Goal: Task Accomplishment & Management: Complete application form

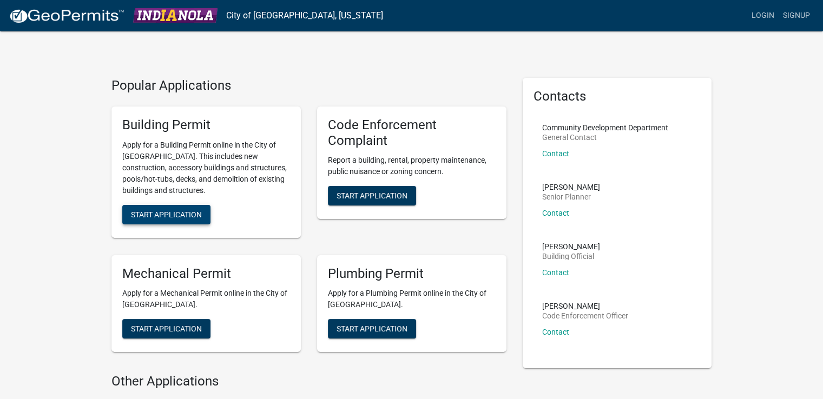
click at [163, 217] on span "Start Application" at bounding box center [166, 214] width 71 height 9
click at [162, 206] on button "Start Application" at bounding box center [166, 214] width 88 height 19
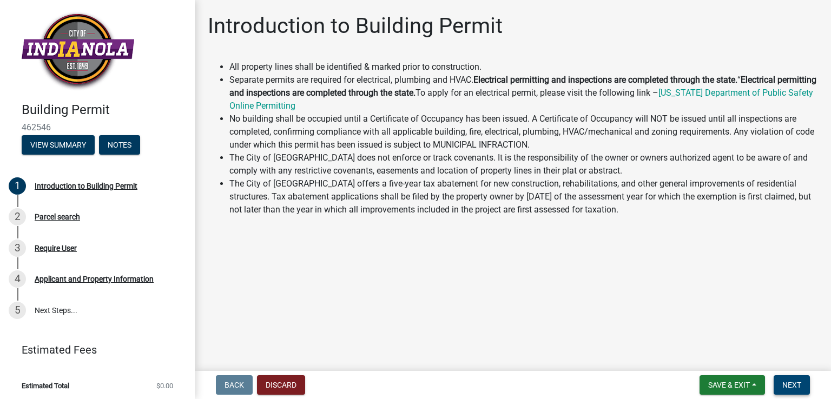
click at [798, 382] on span "Next" at bounding box center [792, 385] width 19 height 9
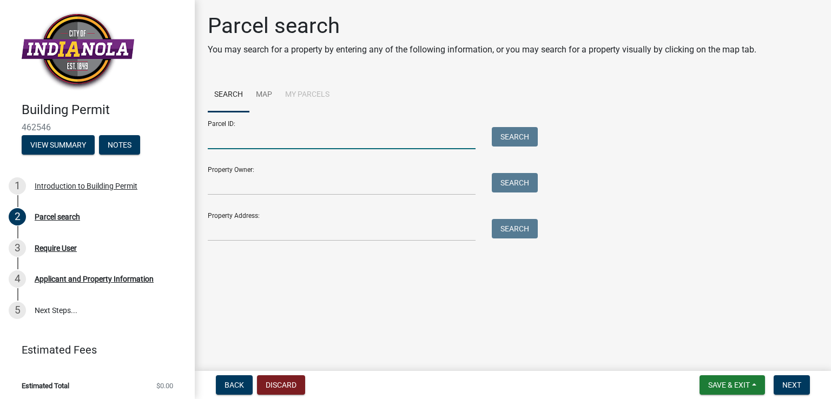
click at [333, 137] on input "Parcel ID:" at bounding box center [342, 138] width 268 height 22
click at [325, 183] on input "Property Owner:" at bounding box center [342, 184] width 268 height 22
click at [311, 242] on div "Parcel search You may search for a property by entering any of the following in…" at bounding box center [513, 132] width 627 height 238
click at [313, 238] on input "Property Address:" at bounding box center [342, 230] width 268 height 22
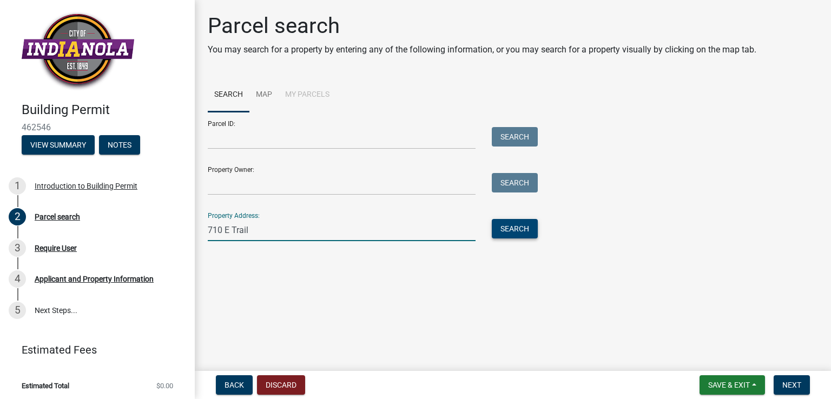
type input "710 E Trail"
click at [529, 233] on button "Search" at bounding box center [515, 228] width 46 height 19
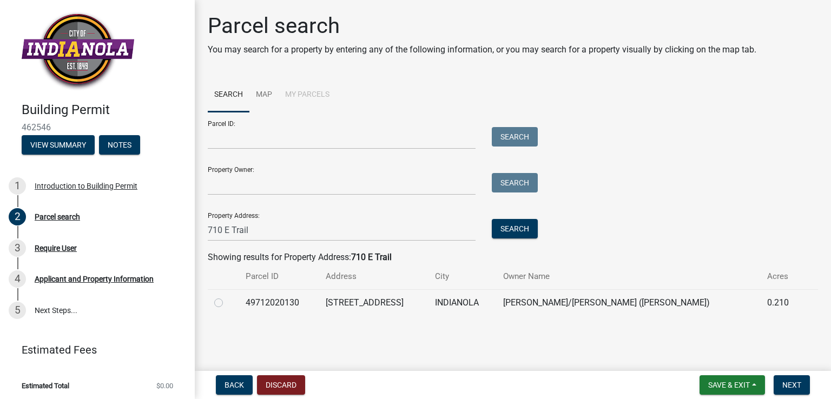
click at [227, 297] on label at bounding box center [227, 297] width 0 height 0
click at [227, 300] on input "radio" at bounding box center [230, 300] width 7 height 7
radio input "true"
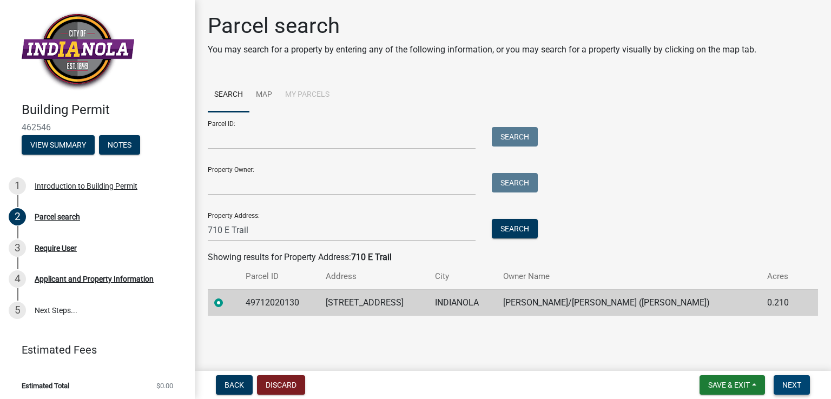
click at [784, 382] on span "Next" at bounding box center [792, 385] width 19 height 9
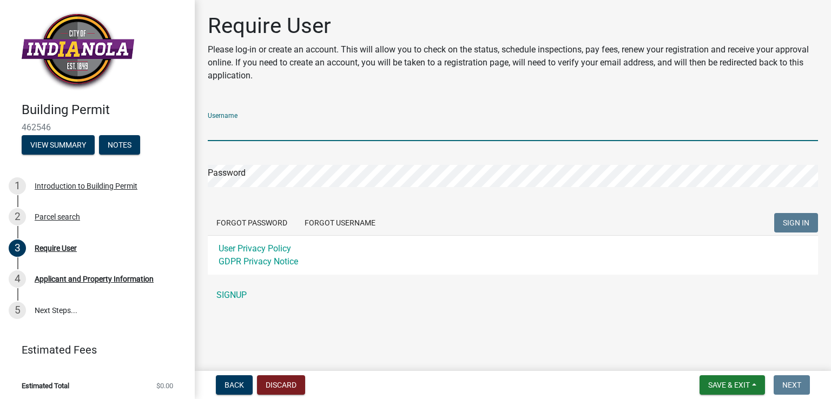
click at [287, 127] on input "Username" at bounding box center [513, 130] width 611 height 22
type input "[EMAIL_ADDRESS][DOMAIN_NAME]"
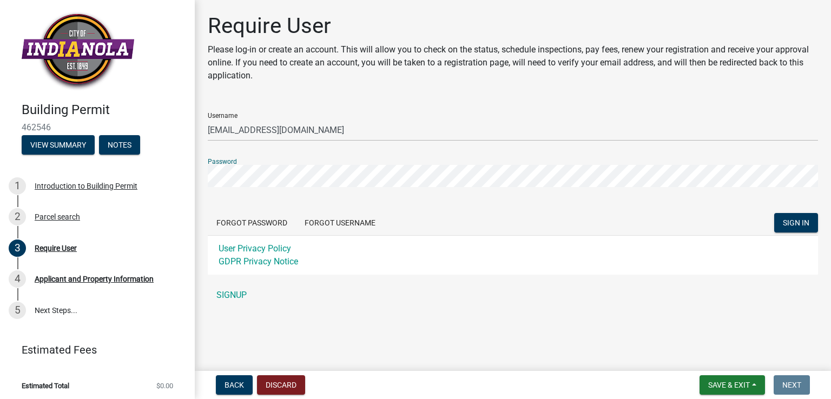
click at [775, 213] on button "SIGN IN" at bounding box center [797, 222] width 44 height 19
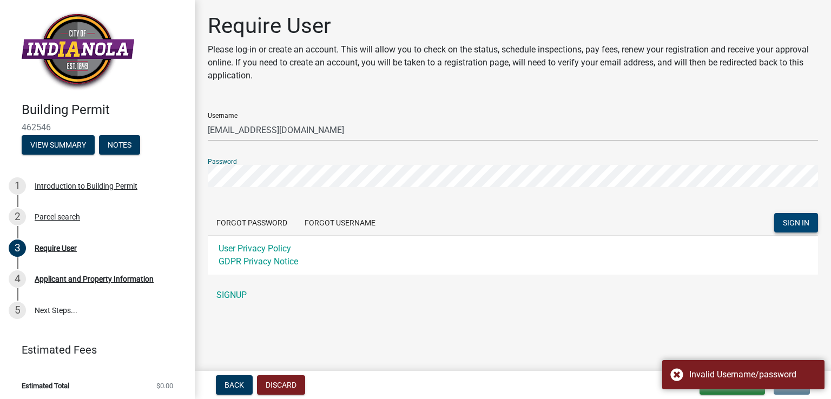
click at [810, 228] on button "SIGN IN" at bounding box center [797, 222] width 44 height 19
click at [267, 228] on button "Forgot Password" at bounding box center [252, 222] width 88 height 19
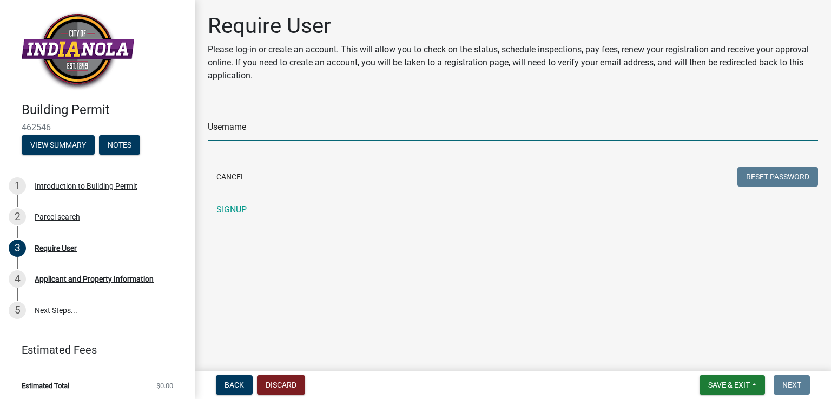
click at [303, 124] on input "Username" at bounding box center [513, 130] width 611 height 22
type input "[EMAIL_ADDRESS][DOMAIN_NAME]"
click at [783, 168] on button "Reset Password" at bounding box center [778, 176] width 81 height 19
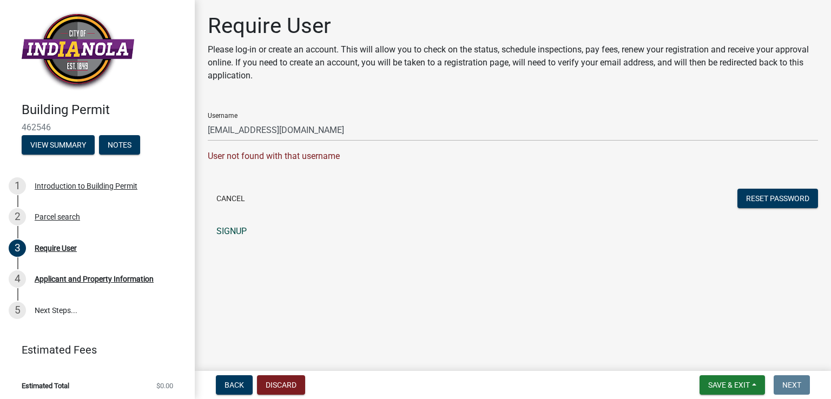
click at [240, 226] on link "SIGNUP" at bounding box center [513, 232] width 611 height 22
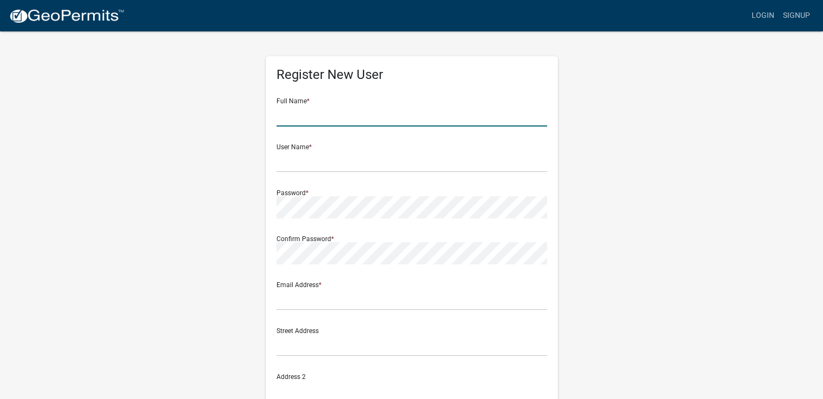
click at [318, 119] on input "text" at bounding box center [412, 115] width 271 height 22
type input "Patrick Duax"
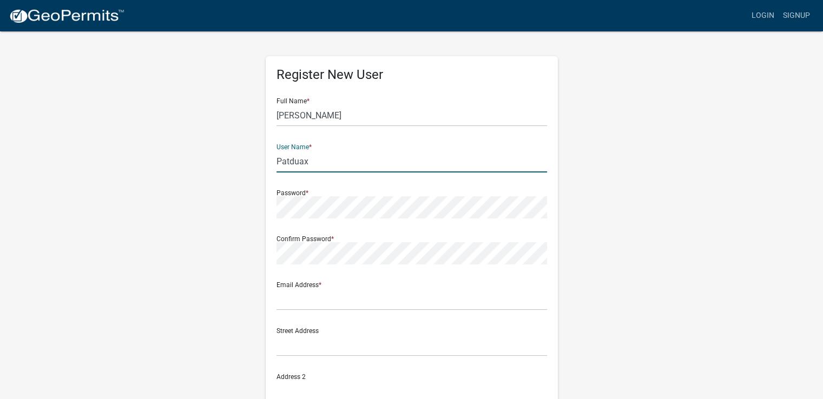
type input "Patduax"
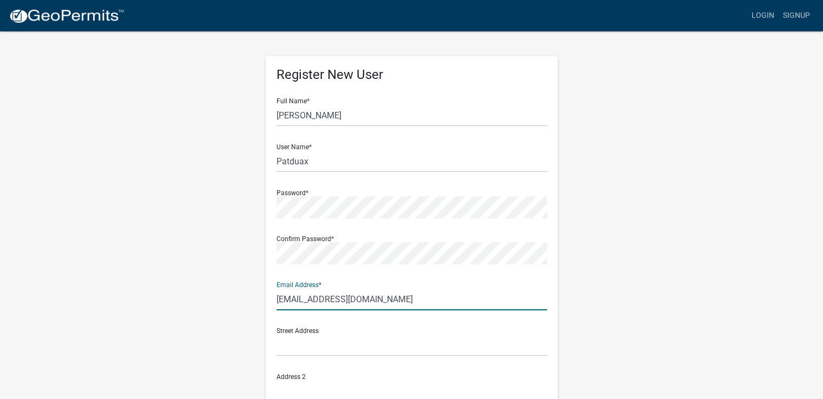
type input "[EMAIL_ADDRESS][DOMAIN_NAME]"
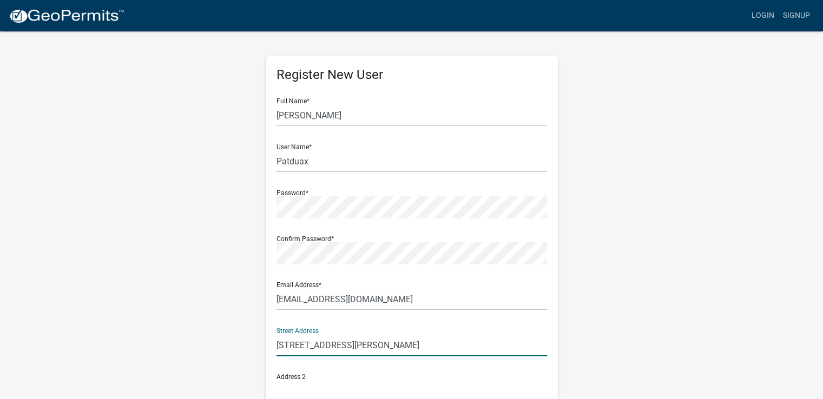
type input "[STREET_ADDRESS][PERSON_NAME]"
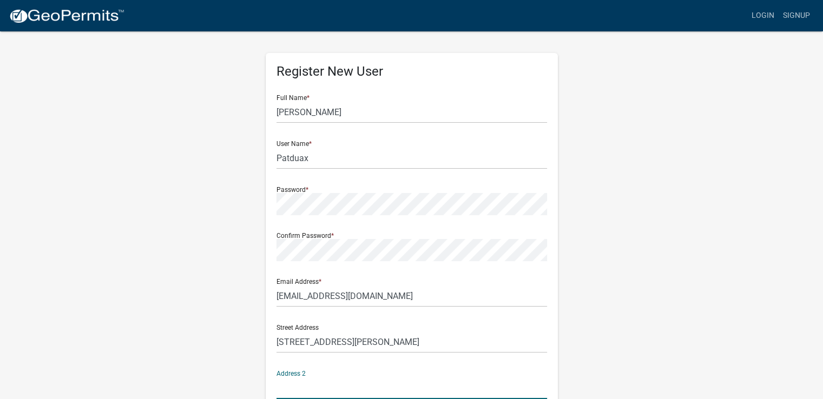
scroll to position [210, 0]
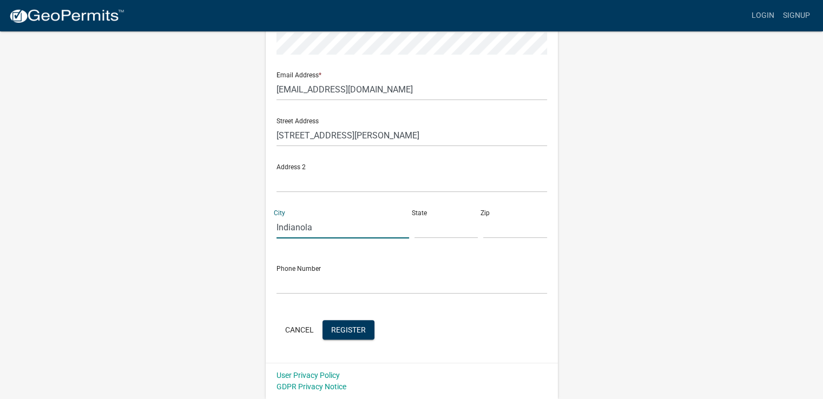
type input "Indianola"
type input "i"
type input "IA"
type input "50125"
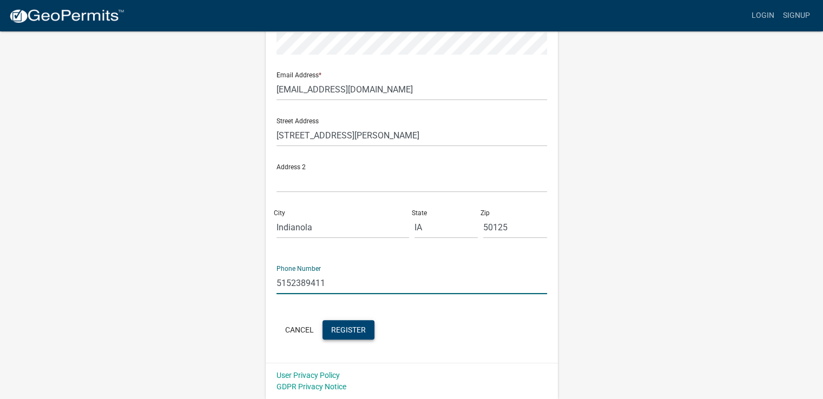
type input "5152389411"
click at [338, 332] on span "Register" at bounding box center [348, 329] width 35 height 9
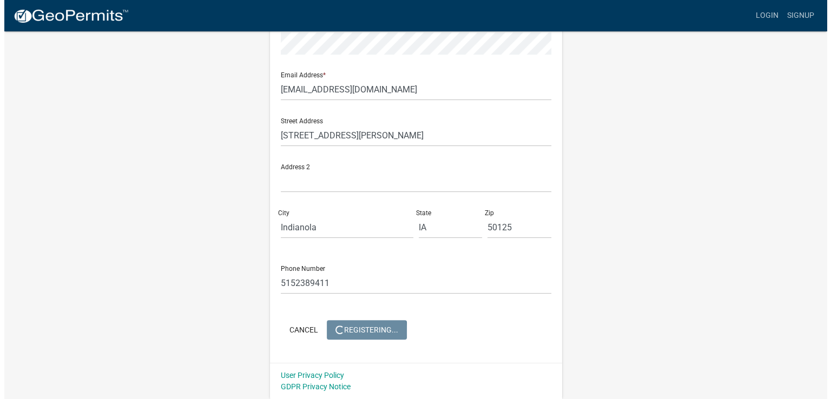
scroll to position [0, 0]
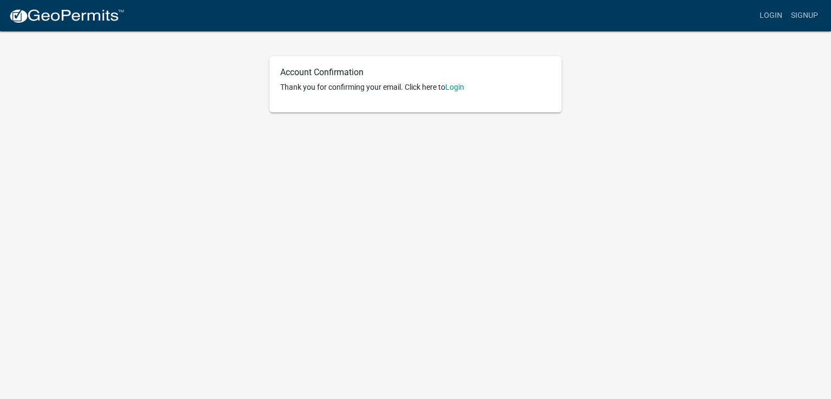
click at [461, 82] on p "Thank you for confirming your email. Click here to Login" at bounding box center [415, 87] width 271 height 11
click at [459, 87] on link "Login" at bounding box center [454, 87] width 19 height 9
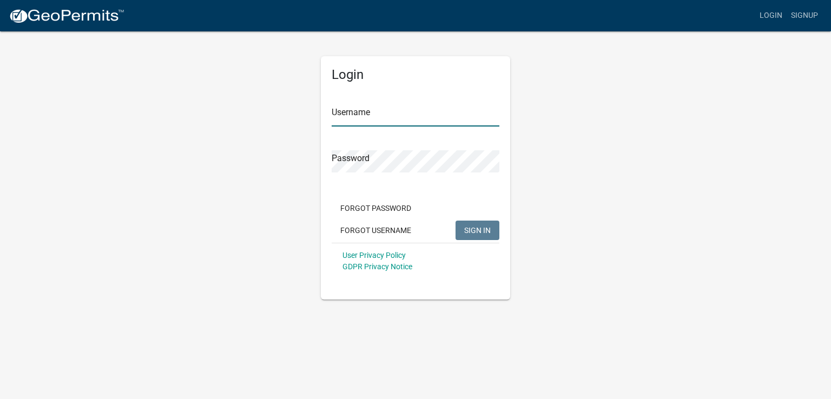
click at [416, 122] on input "Username" at bounding box center [416, 115] width 168 height 22
type input "patduax"
click at [456, 221] on button "SIGN IN" at bounding box center [478, 230] width 44 height 19
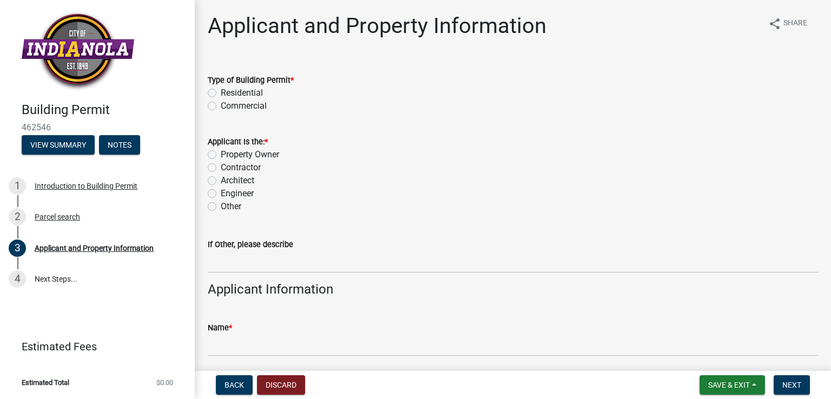
click at [229, 95] on label "Residential" at bounding box center [242, 93] width 42 height 13
click at [228, 94] on input "Residential" at bounding box center [224, 90] width 7 height 7
radio input "true"
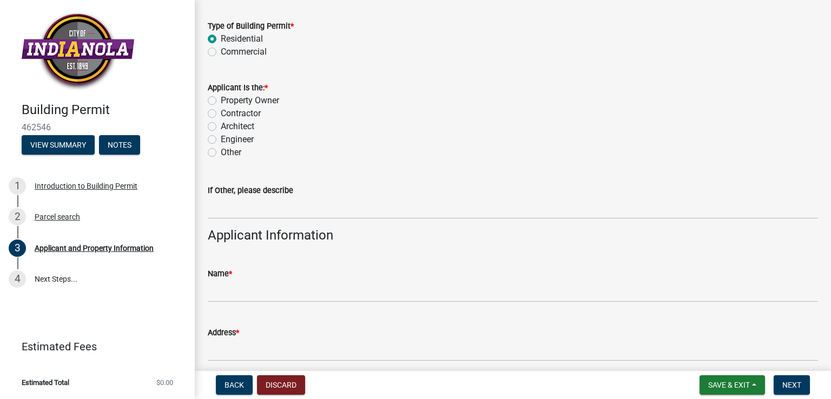
click at [229, 116] on label "Contractor" at bounding box center [241, 113] width 40 height 13
click at [228, 114] on input "Contractor" at bounding box center [224, 110] width 7 height 7
radio input "true"
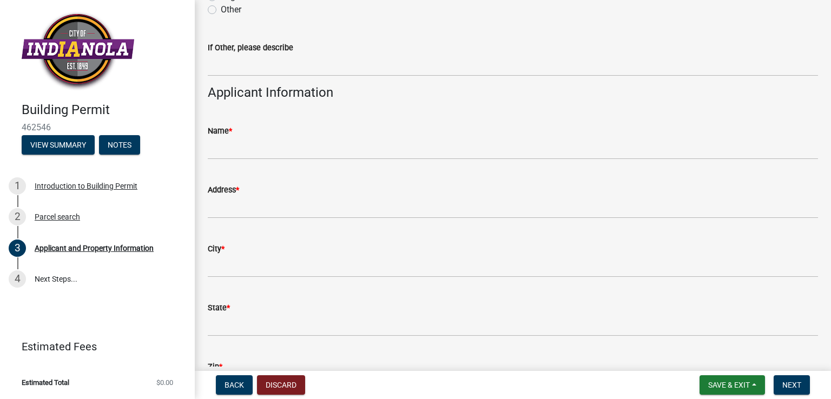
scroll to position [217, 0]
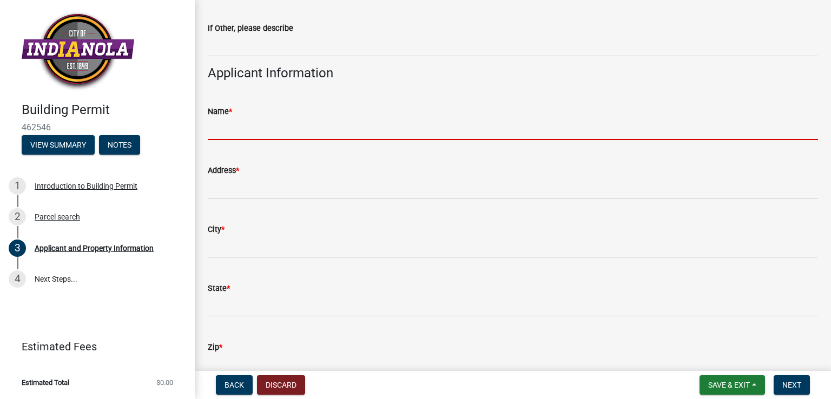
click at [268, 139] on input "Name *" at bounding box center [513, 129] width 611 height 22
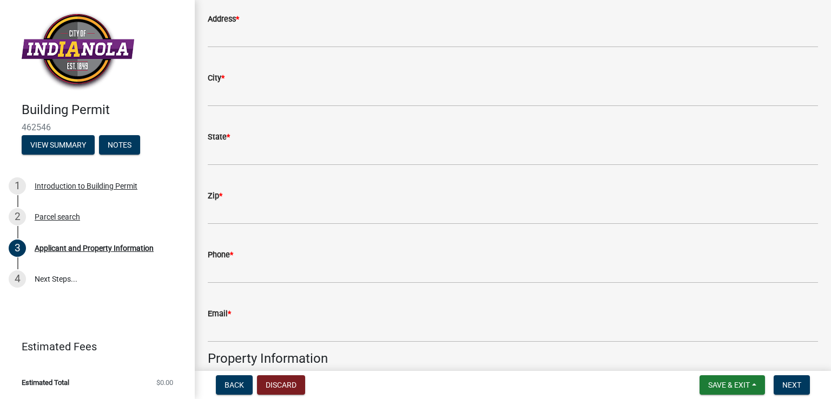
scroll to position [162, 0]
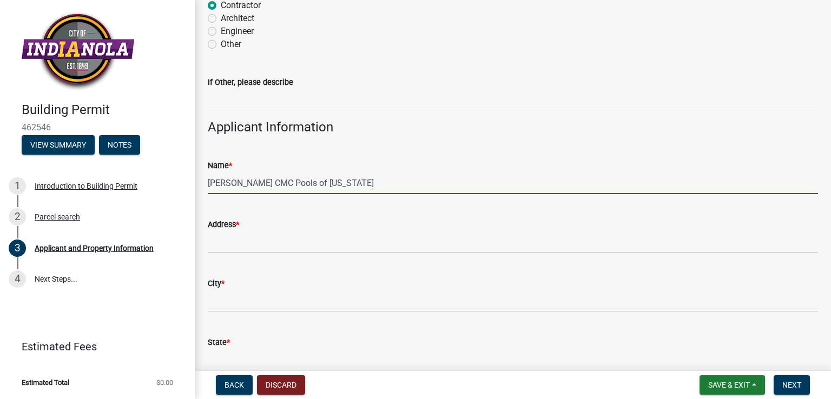
type input "[PERSON_NAME] CMC Pools of [US_STATE]"
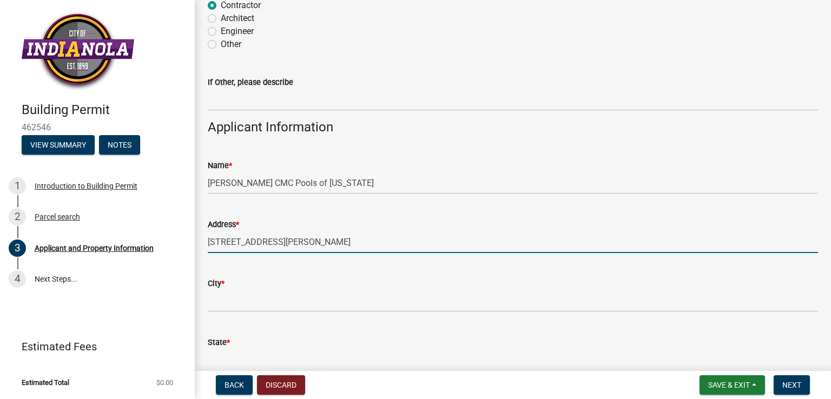
type input "[STREET_ADDRESS][PERSON_NAME]"
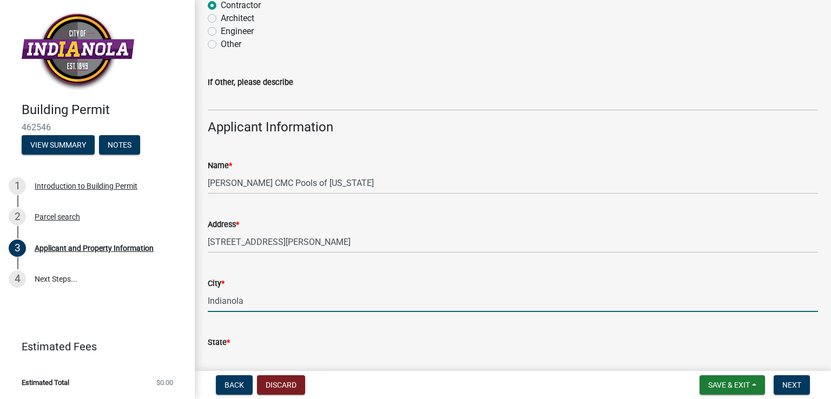
type input "Indianola"
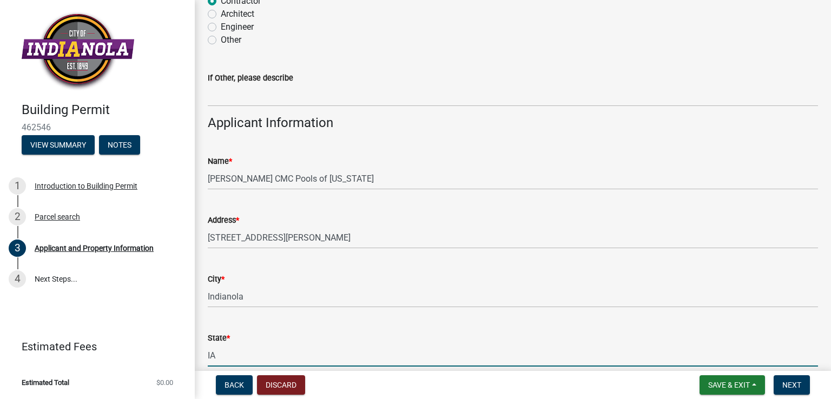
type input "IA"
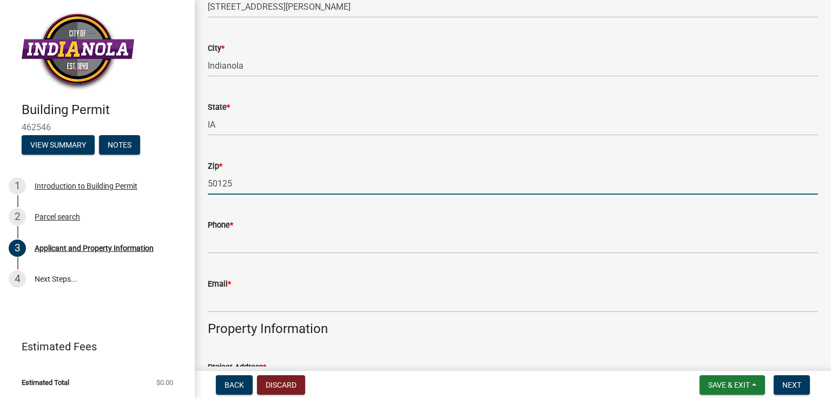
type input "50125"
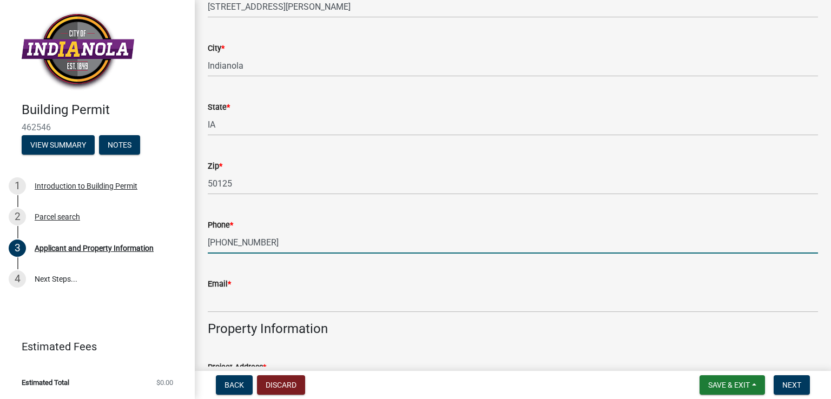
type input "[PHONE_NUMBER]"
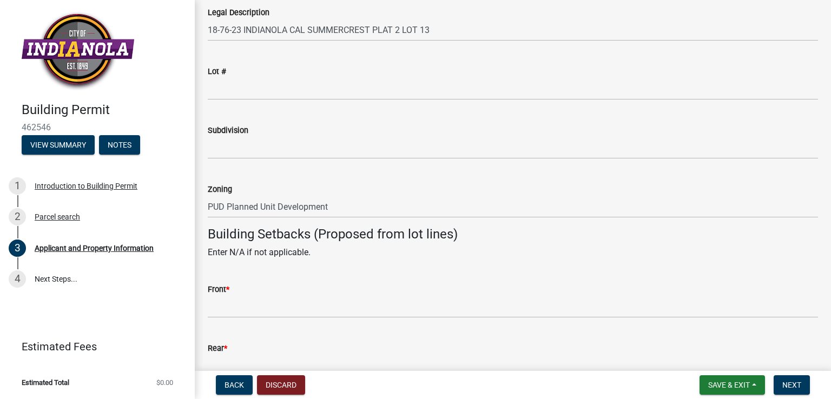
scroll to position [831, 0]
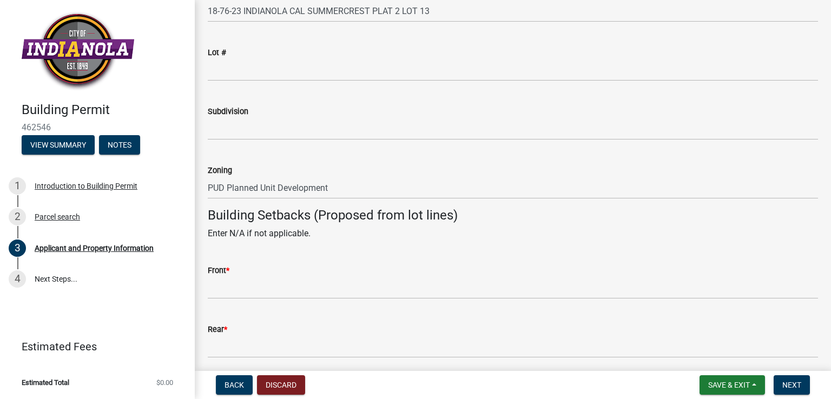
type input "[EMAIL_ADDRESS][DOMAIN_NAME]"
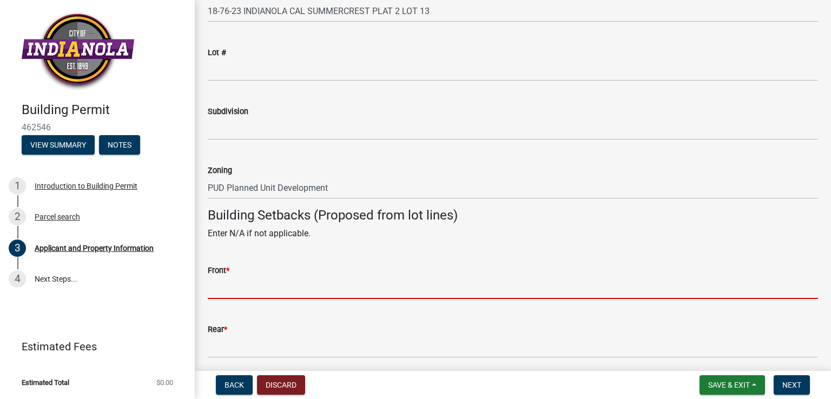
click at [279, 287] on input "Front *" at bounding box center [513, 288] width 611 height 22
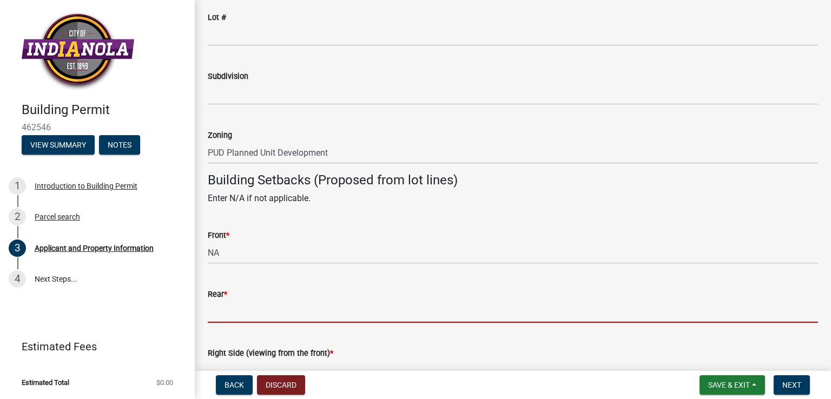
scroll to position [885, 0]
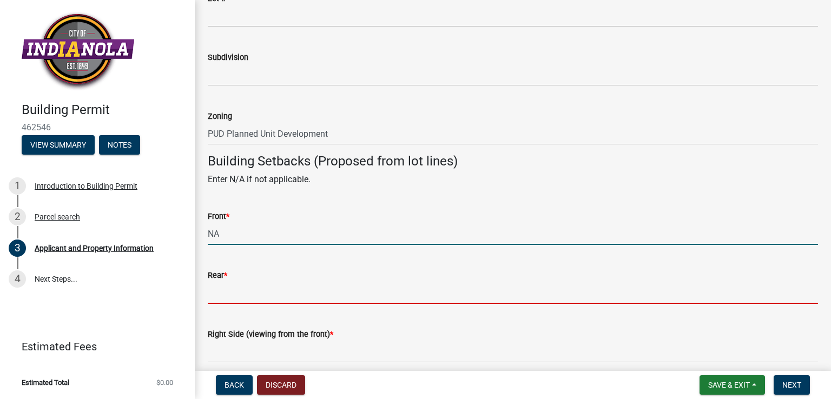
click at [213, 233] on input "NA" at bounding box center [513, 234] width 611 height 22
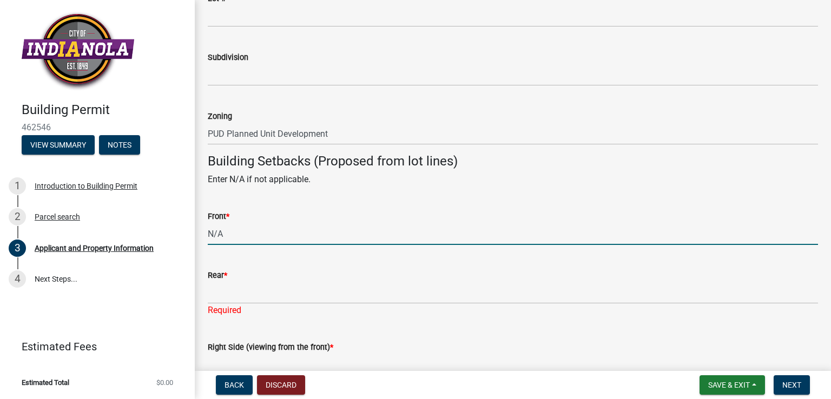
type input "N/A"
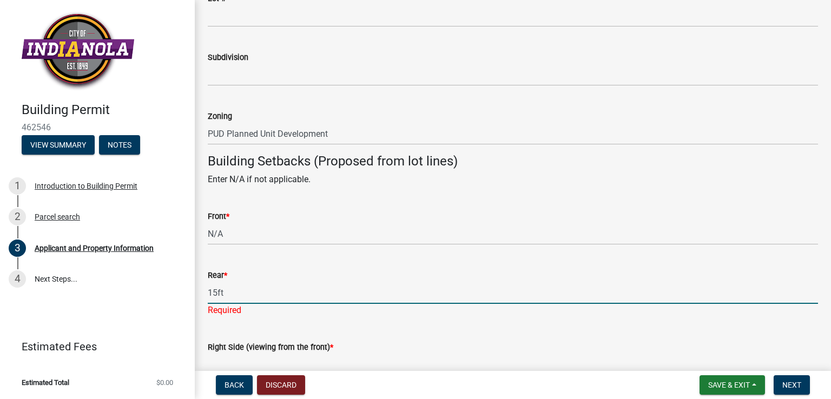
scroll to position [993, 0]
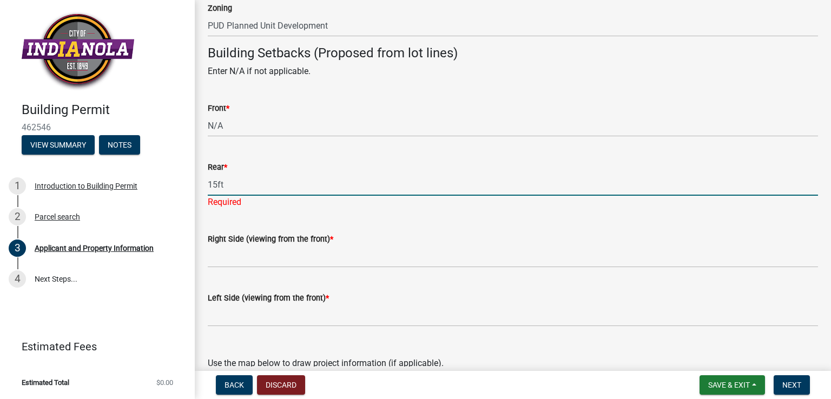
type input "15ft"
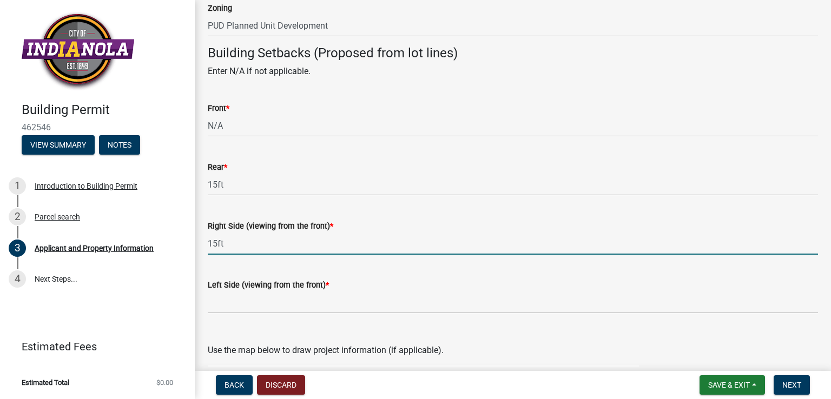
type input "15ft"
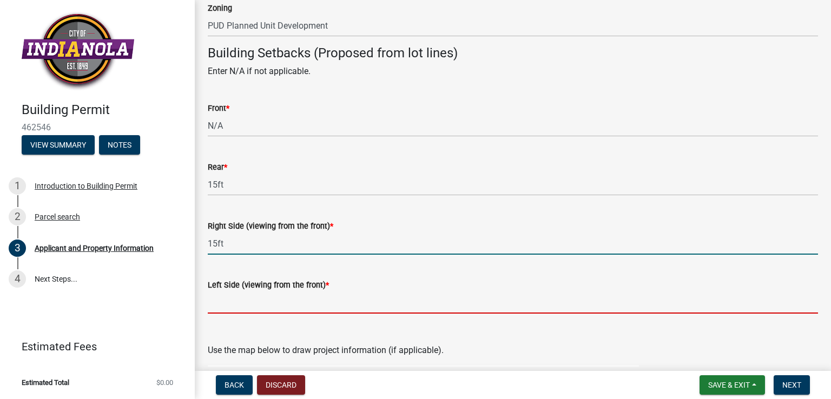
click at [268, 301] on input "Left Side (viewing from the front) *" at bounding box center [513, 303] width 611 height 22
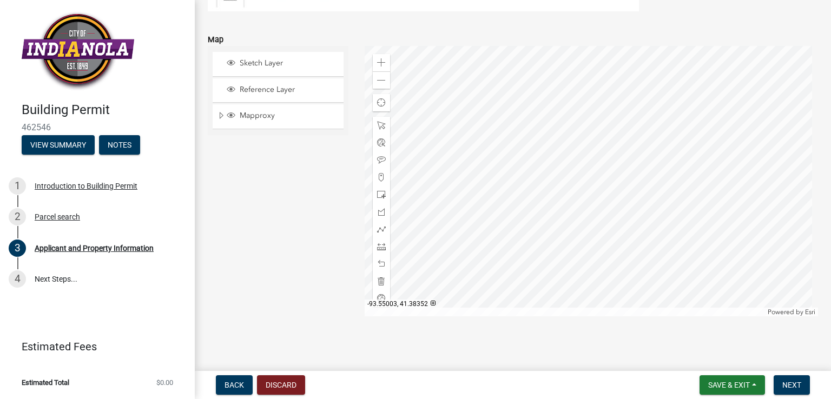
scroll to position [1498, 0]
type input "40ft"
click at [581, 175] on div at bounding box center [592, 179] width 454 height 271
click at [793, 384] on span "Next" at bounding box center [792, 385] width 19 height 9
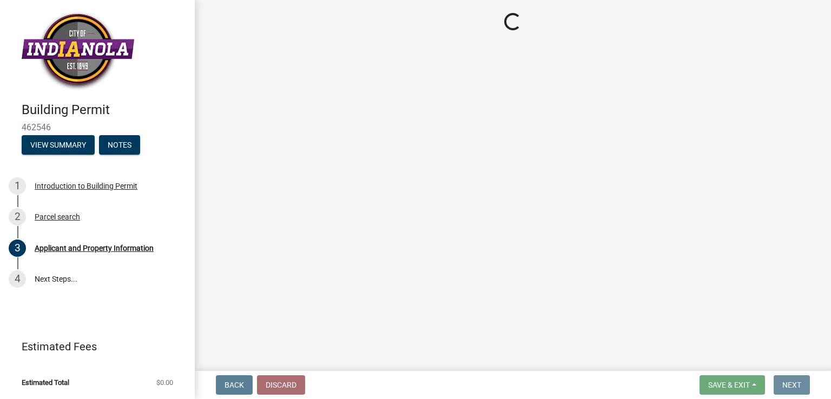
scroll to position [0, 0]
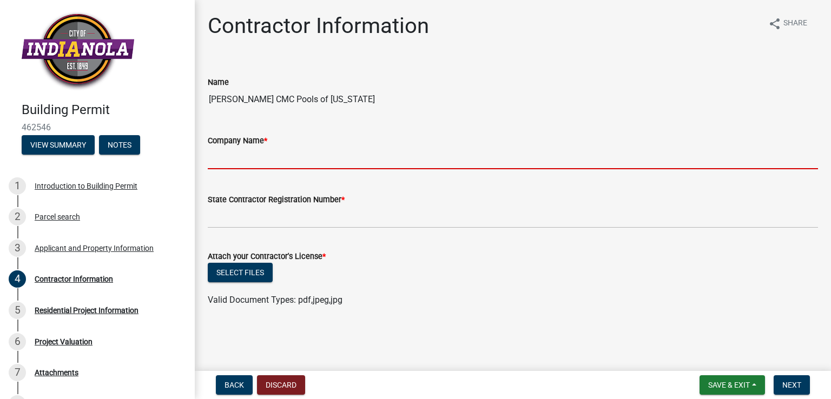
click at [339, 154] on input "Company Name *" at bounding box center [513, 158] width 611 height 22
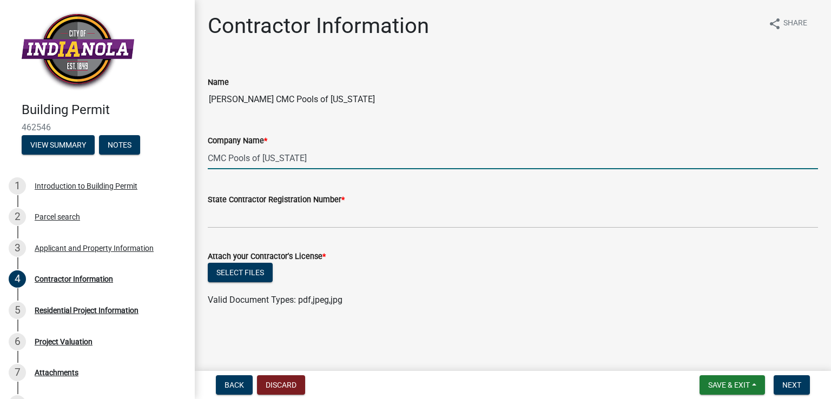
type input "CMC Pools of [US_STATE]"
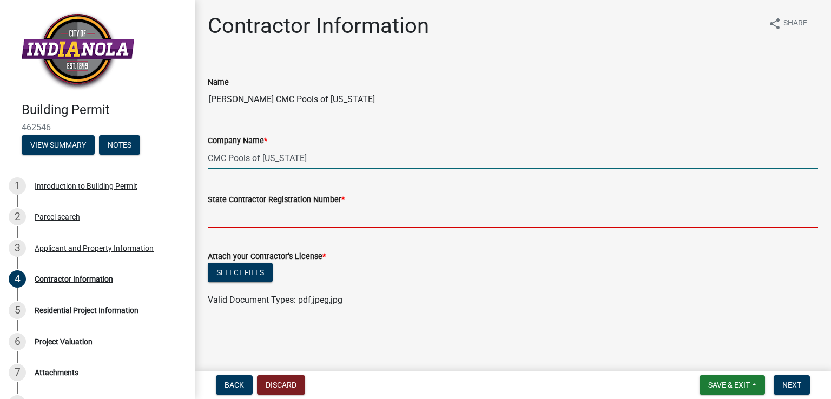
click at [353, 220] on input "State Contractor Registration Number *" at bounding box center [513, 217] width 611 height 22
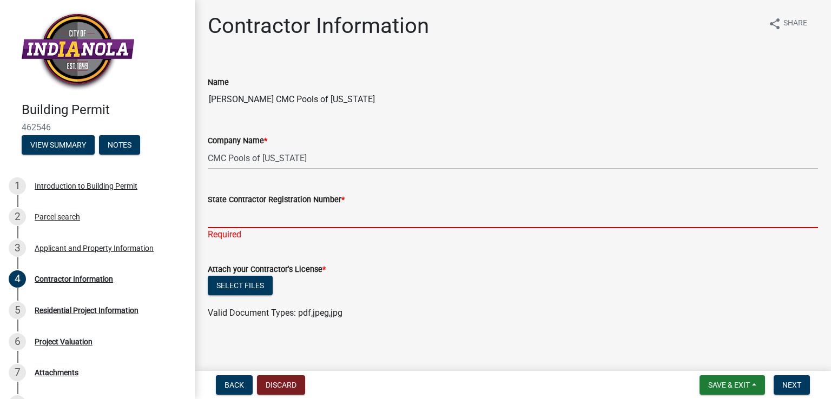
paste input "C126191"
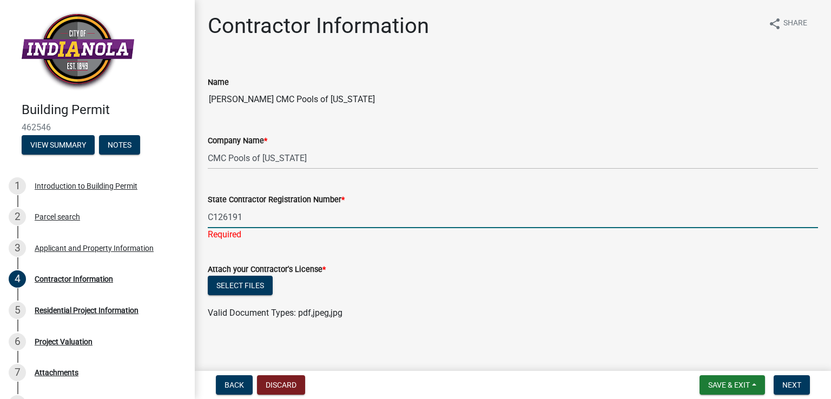
type input "C126191"
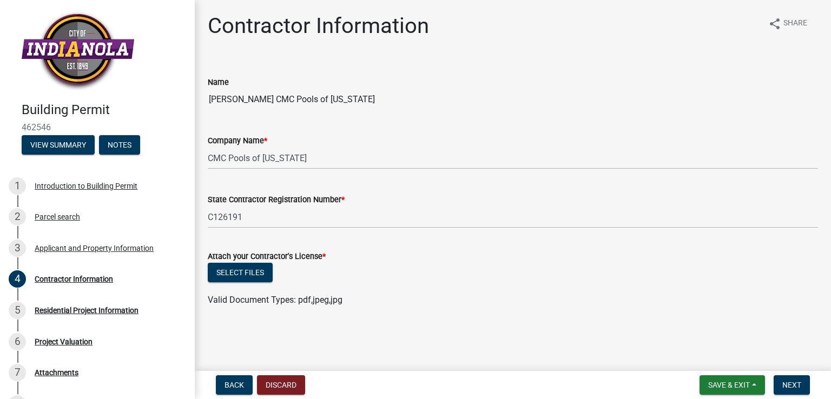
click at [224, 295] on wm-upload "Select files Valid Document Types: pdf,jpeg,jpg" at bounding box center [513, 285] width 611 height 44
click at [234, 281] on button "Select files" at bounding box center [240, 272] width 65 height 19
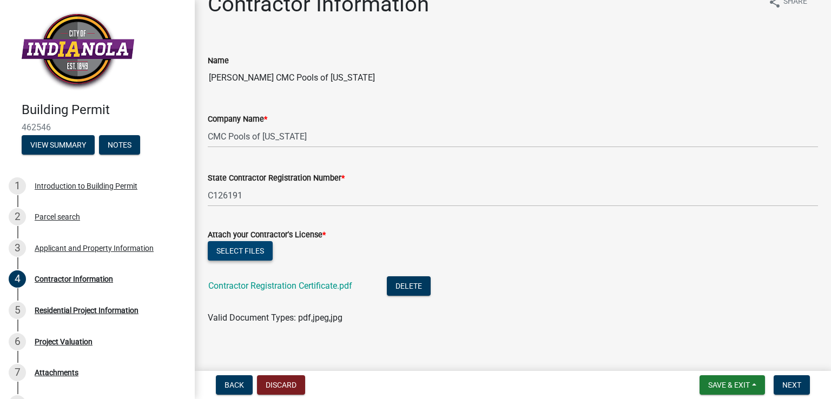
scroll to position [31, 0]
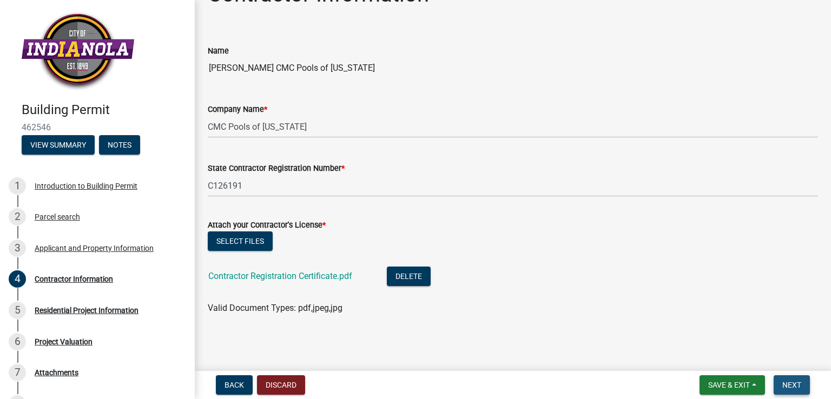
click at [795, 382] on span "Next" at bounding box center [792, 385] width 19 height 9
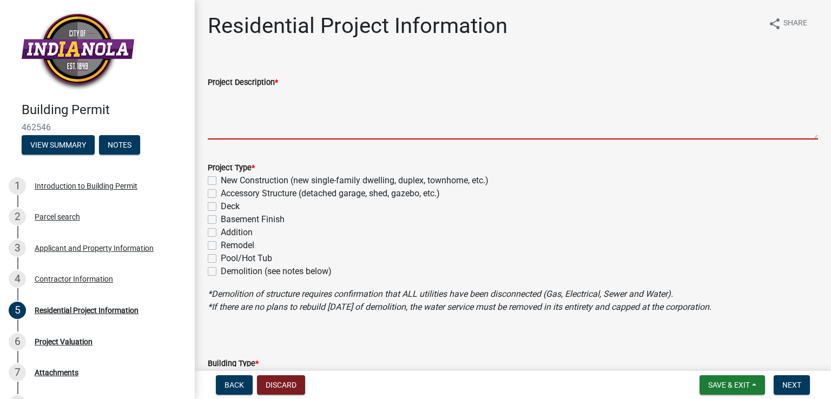
click at [271, 126] on textarea "Project Description *" at bounding box center [513, 114] width 611 height 51
drag, startPoint x: 271, startPoint y: 126, endPoint x: 270, endPoint y: 133, distance: 6.5
click at [271, 129] on textarea "Project Description *" at bounding box center [513, 114] width 611 height 51
click at [270, 133] on textarea "Project Description *" at bounding box center [513, 114] width 611 height 51
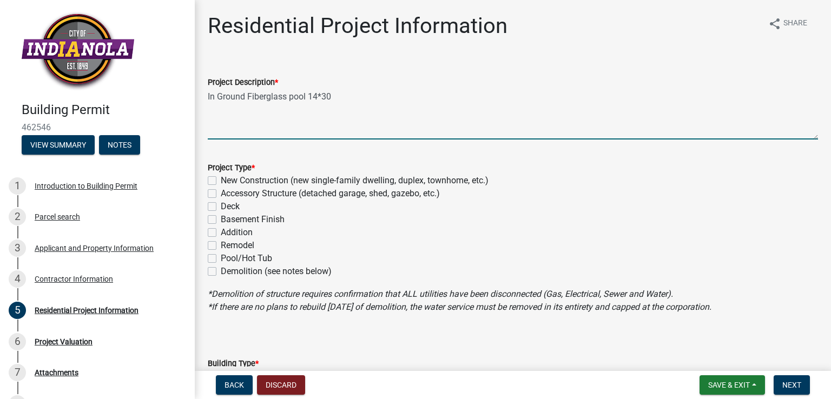
type textarea "In Ground Fiberglass pool 14*30"
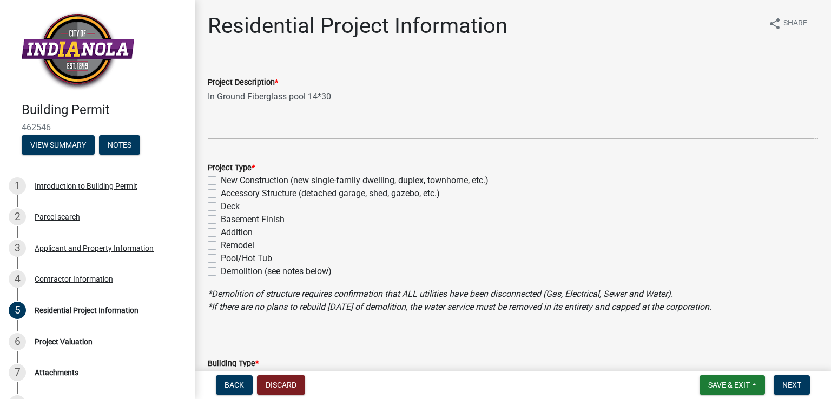
click at [250, 260] on label "Pool/Hot Tub" at bounding box center [246, 258] width 51 height 13
click at [228, 259] on input "Pool/Hot Tub" at bounding box center [224, 255] width 7 height 7
checkbox input "true"
checkbox input "false"
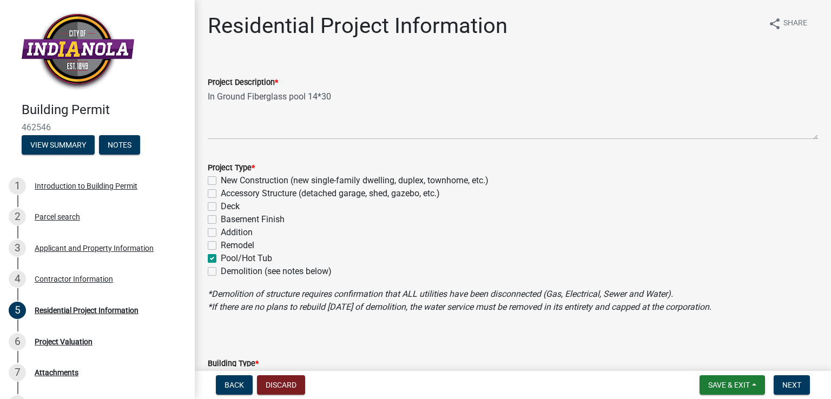
checkbox input "false"
checkbox input "true"
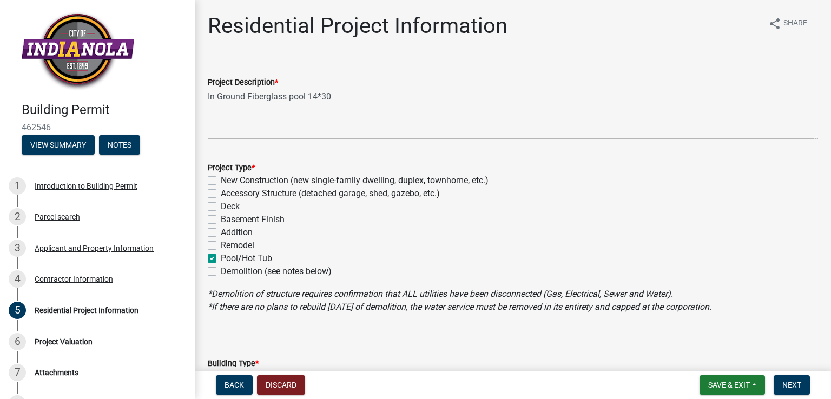
checkbox input "false"
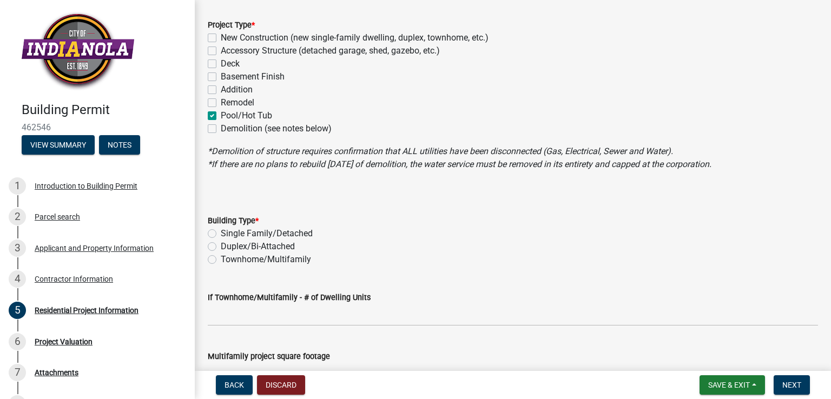
scroll to position [162, 0]
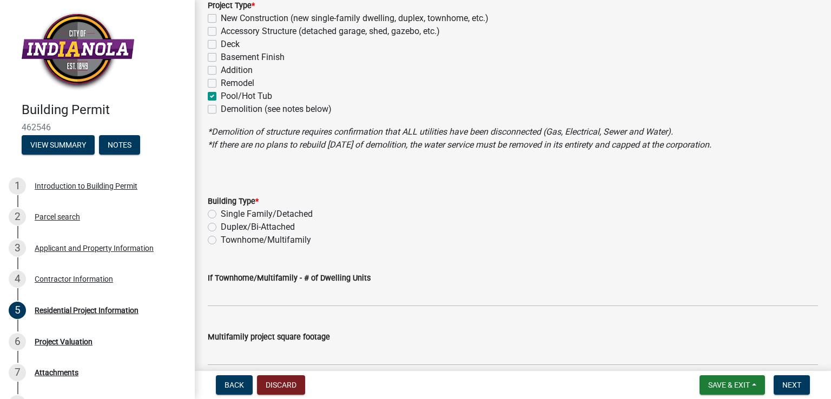
click at [227, 213] on label "Single Family/Detached" at bounding box center [267, 214] width 92 height 13
click at [227, 213] on input "Single Family/Detached" at bounding box center [224, 211] width 7 height 7
radio input "true"
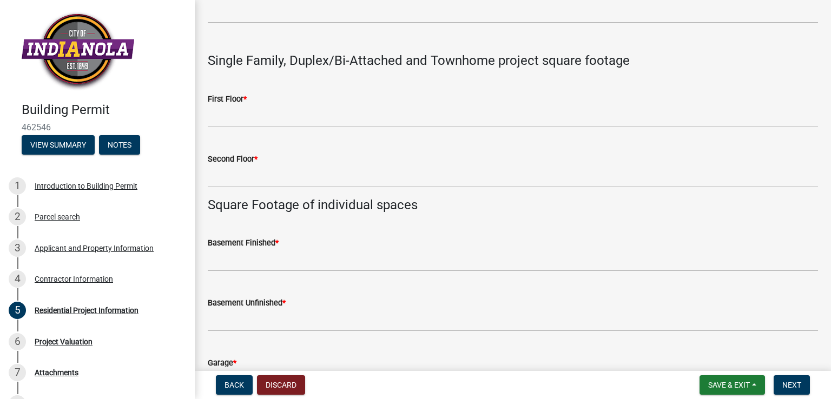
scroll to position [487, 0]
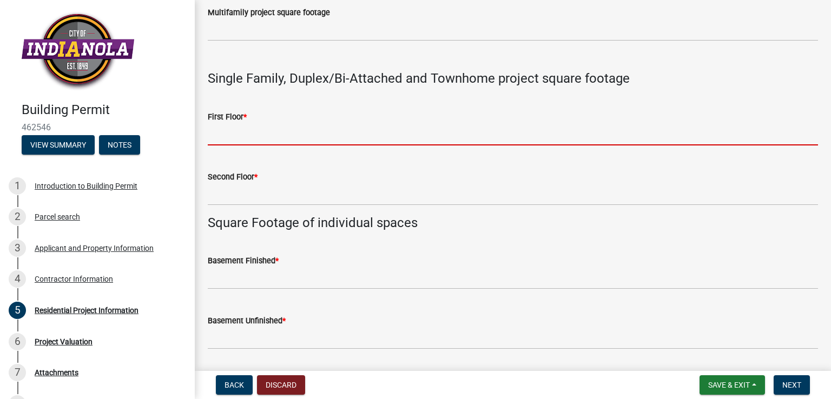
click at [277, 133] on input "text" at bounding box center [513, 134] width 611 height 22
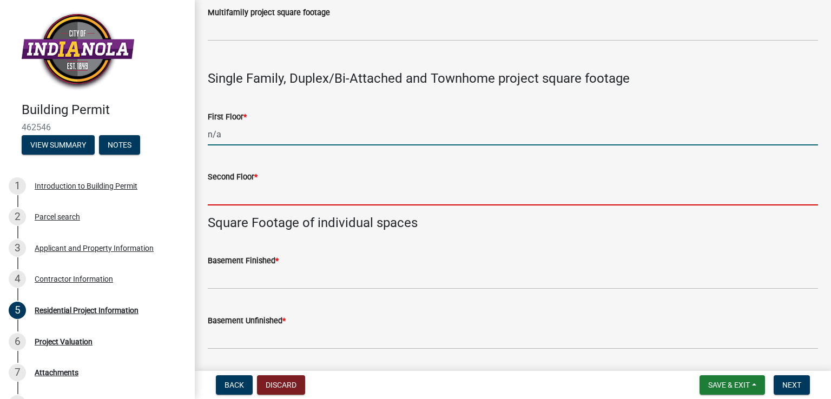
type input "0"
click at [264, 195] on input "text" at bounding box center [513, 194] width 611 height 22
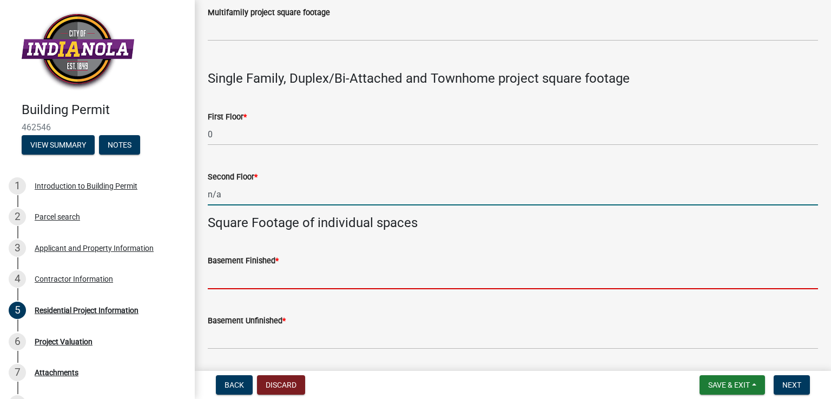
type input "0"
click at [258, 286] on input "text" at bounding box center [513, 278] width 611 height 22
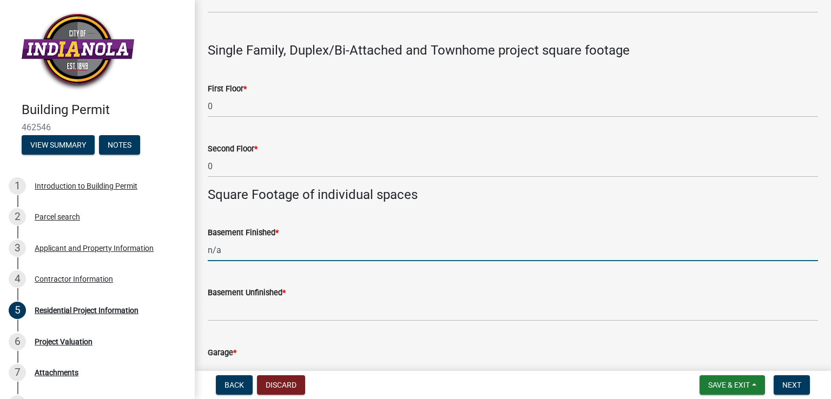
scroll to position [541, 0]
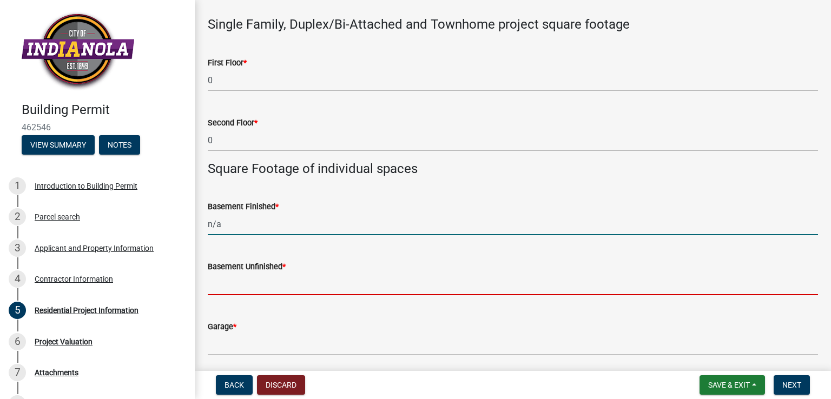
type input "0"
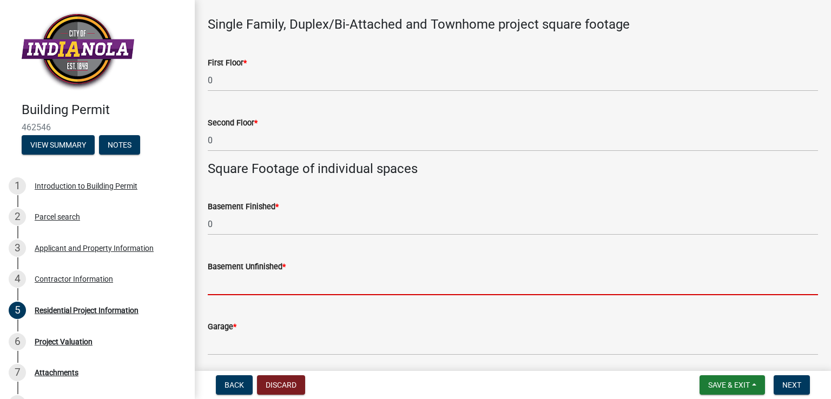
click at [253, 277] on input "text" at bounding box center [513, 284] width 611 height 22
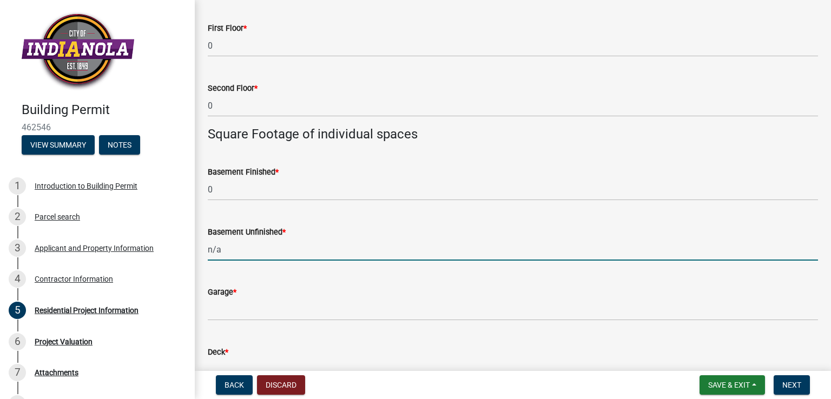
scroll to position [650, 0]
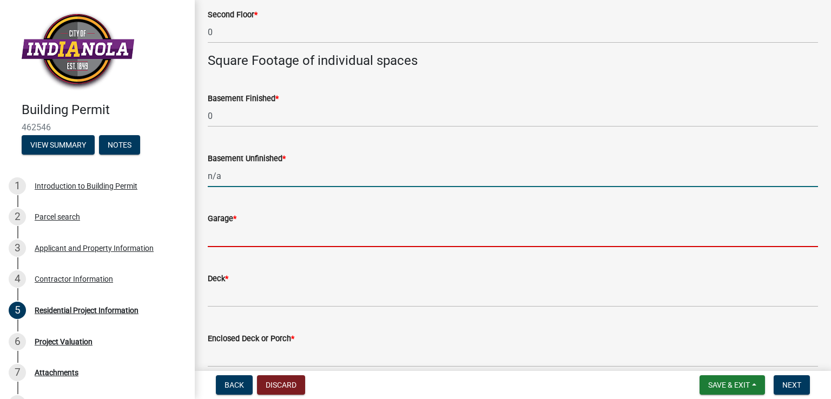
type input "0"
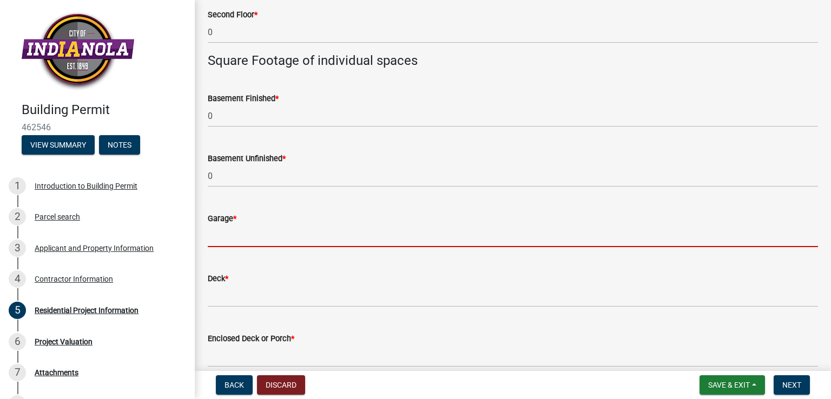
click at [255, 240] on input "text" at bounding box center [513, 236] width 611 height 22
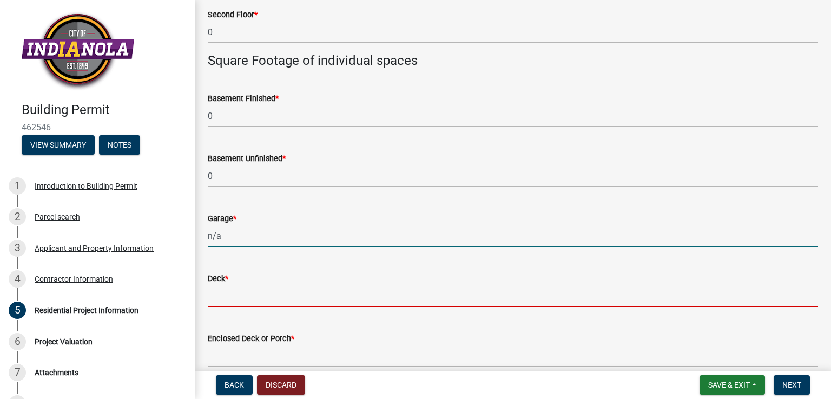
type input "0"
click at [248, 301] on input "text" at bounding box center [513, 296] width 611 height 22
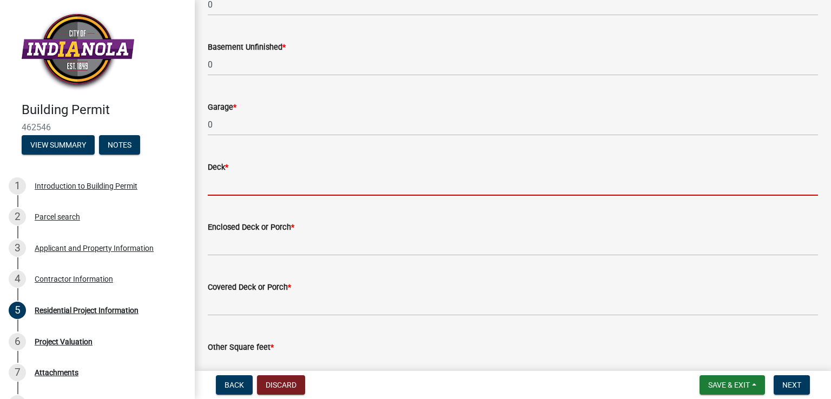
scroll to position [758, 0]
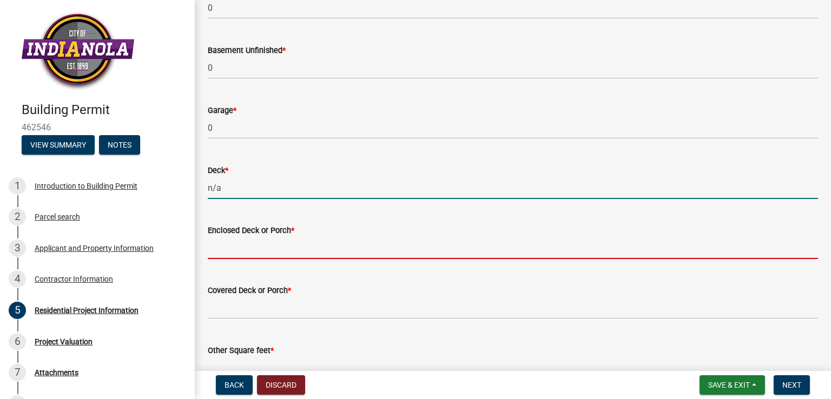
type input "0"
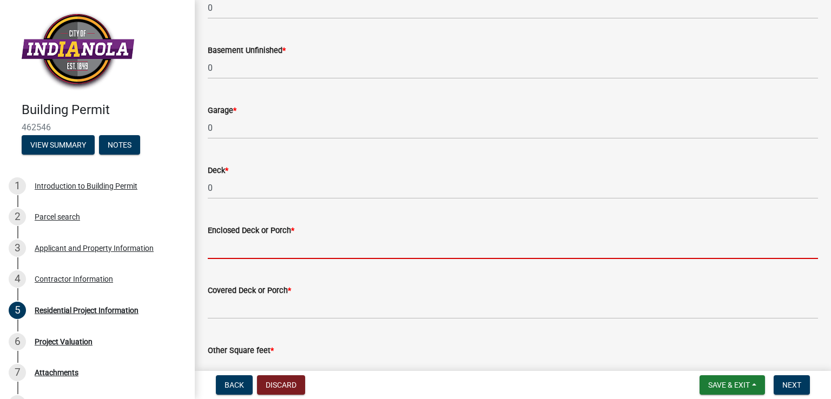
click at [304, 246] on input "text" at bounding box center [513, 248] width 611 height 22
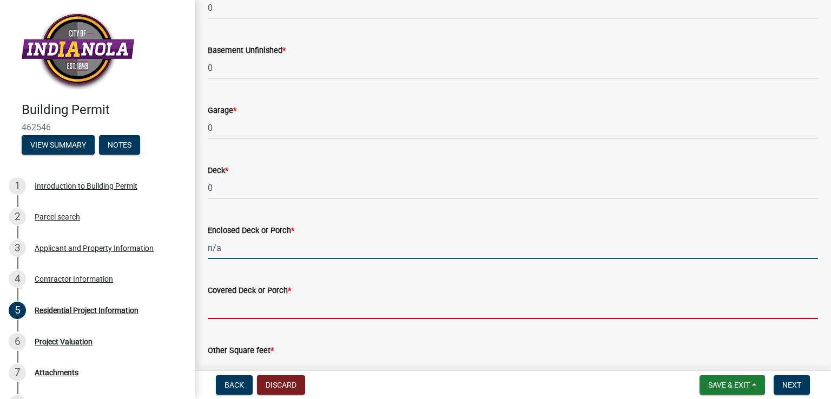
type input "0"
click at [310, 303] on input "text" at bounding box center [513, 308] width 611 height 22
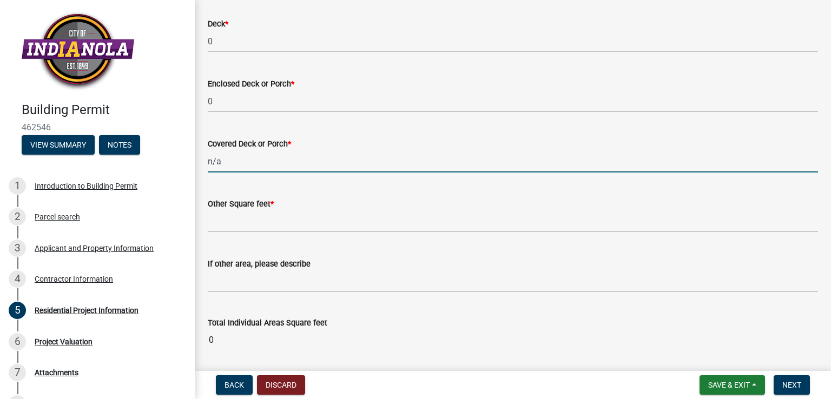
scroll to position [920, 0]
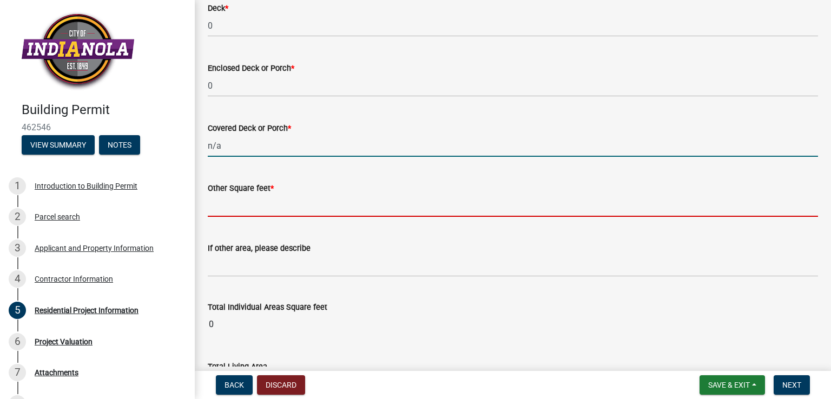
type input "0"
click at [266, 211] on input "text" at bounding box center [513, 206] width 611 height 22
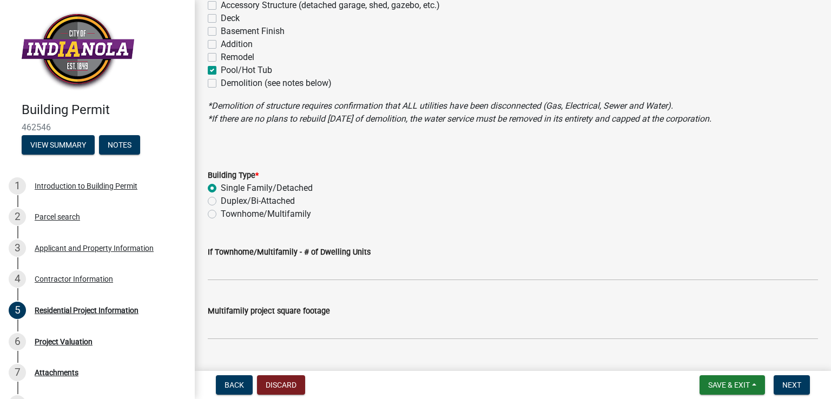
scroll to position [26, 0]
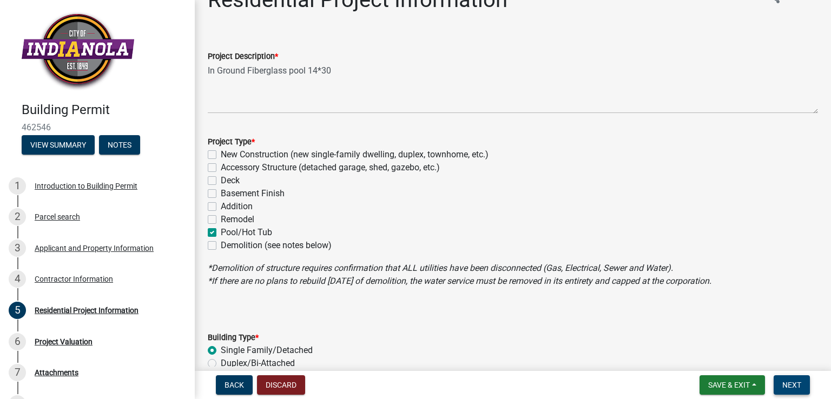
type input "0"
click at [796, 384] on span "Next" at bounding box center [792, 385] width 19 height 9
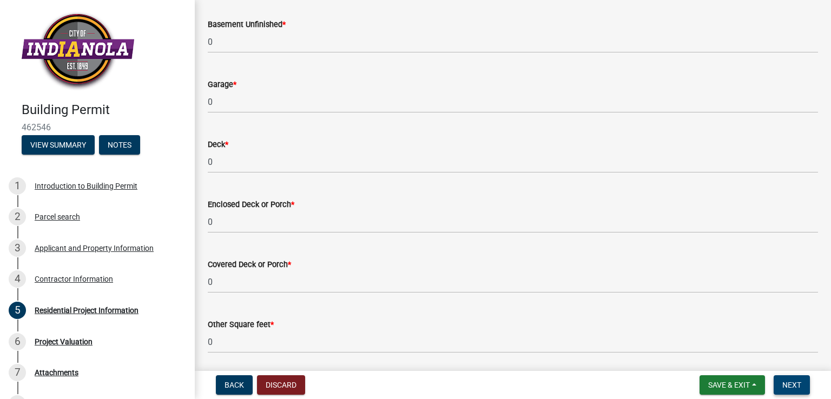
scroll to position [1000, 0]
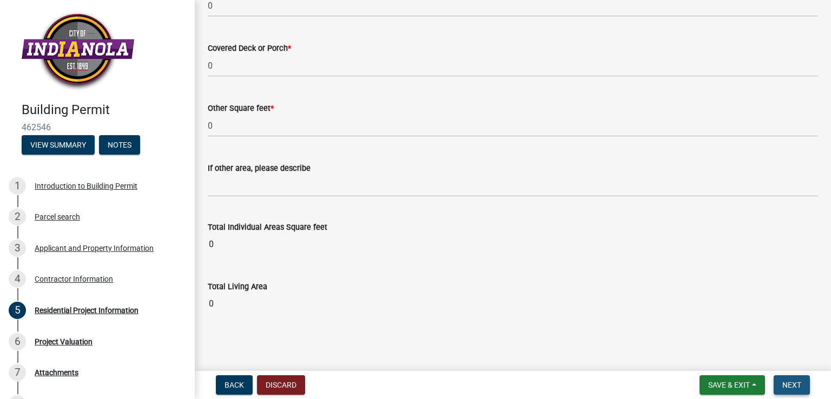
click at [792, 384] on span "Next" at bounding box center [792, 385] width 19 height 9
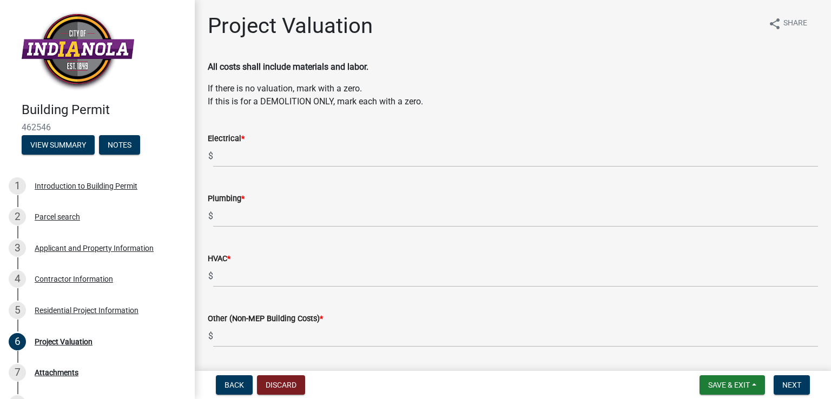
scroll to position [54, 0]
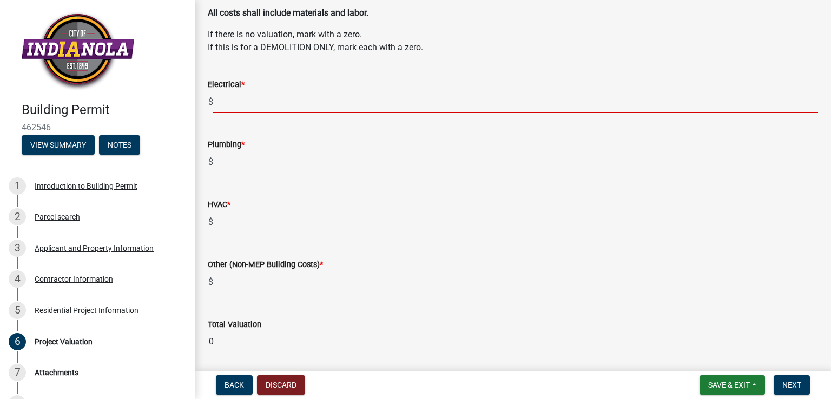
click at [271, 102] on input "text" at bounding box center [515, 102] width 605 height 22
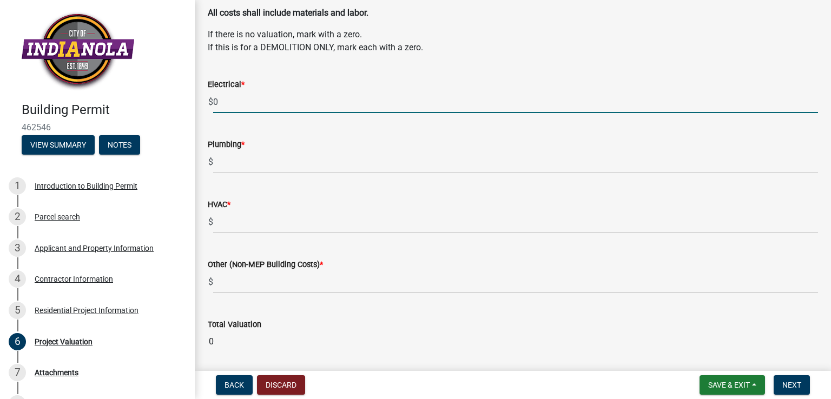
type input "0"
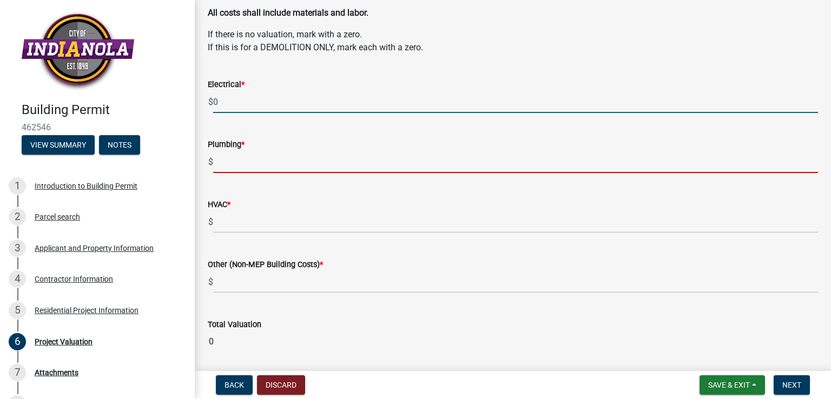
click at [254, 168] on form "Plumbing * $" at bounding box center [513, 155] width 611 height 35
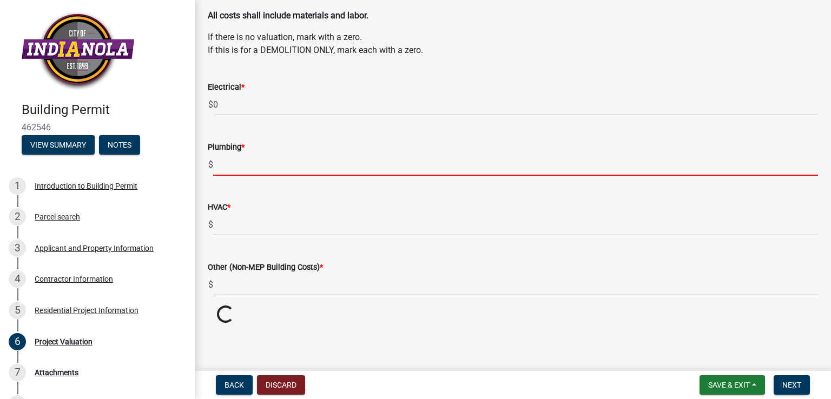
scroll to position [32, 0]
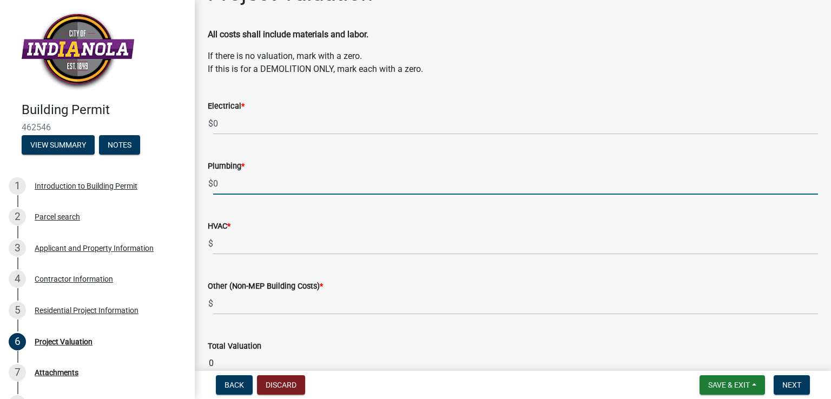
type input "0"
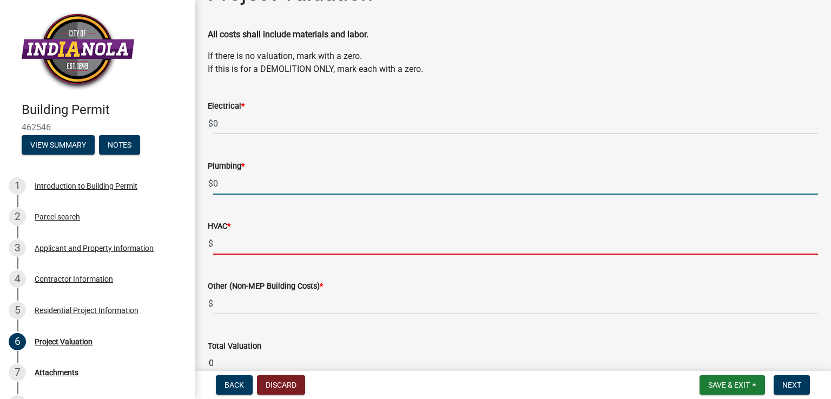
click at [244, 233] on input "text" at bounding box center [515, 244] width 605 height 22
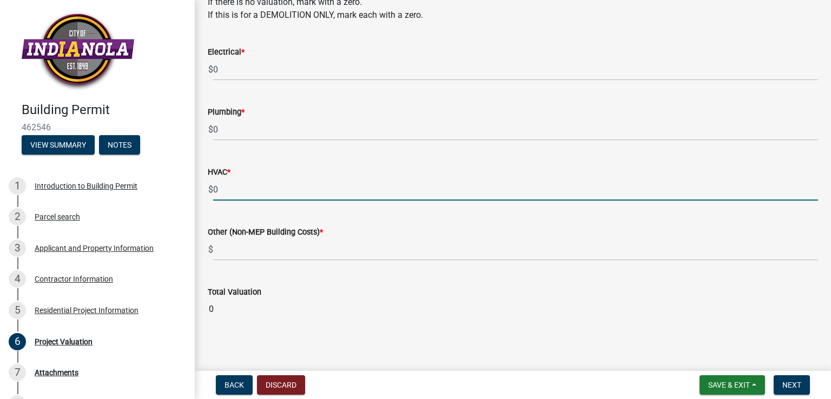
scroll to position [92, 0]
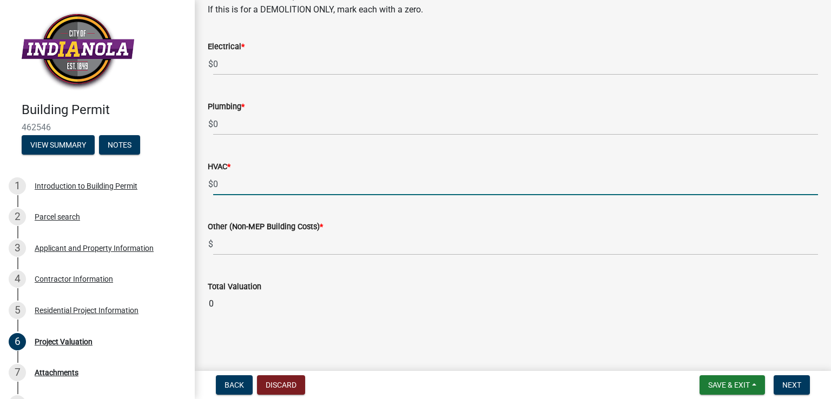
type input "0"
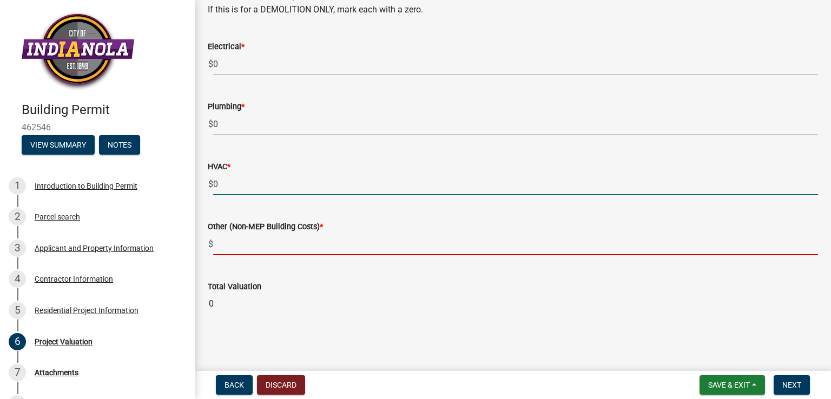
click at [242, 241] on wm-data-entity-input-list "All costs shall include materials and labor. If there is no valuation, mark wit…" at bounding box center [513, 147] width 611 height 356
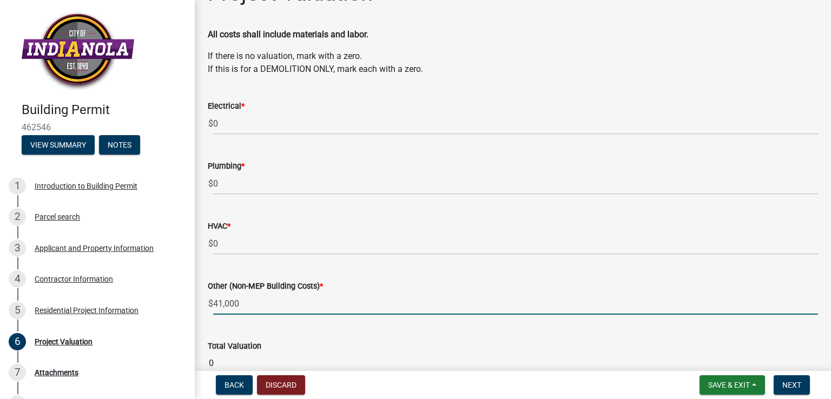
type input "41000"
click at [490, 325] on wm-data-entity-input "Total Valuation 0" at bounding box center [513, 355] width 611 height 60
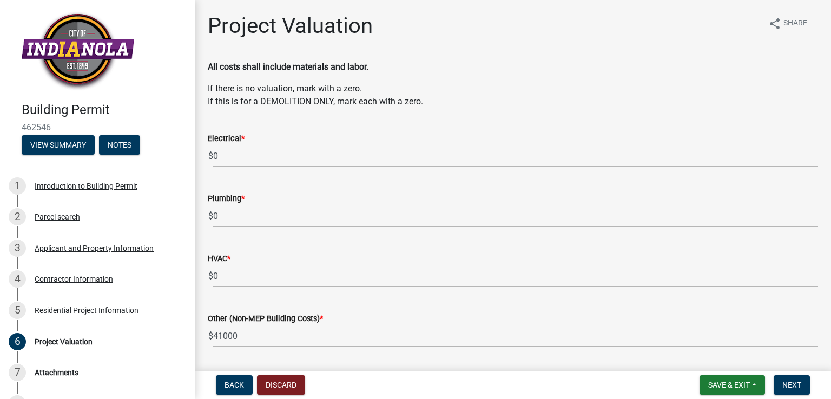
scroll to position [92, 0]
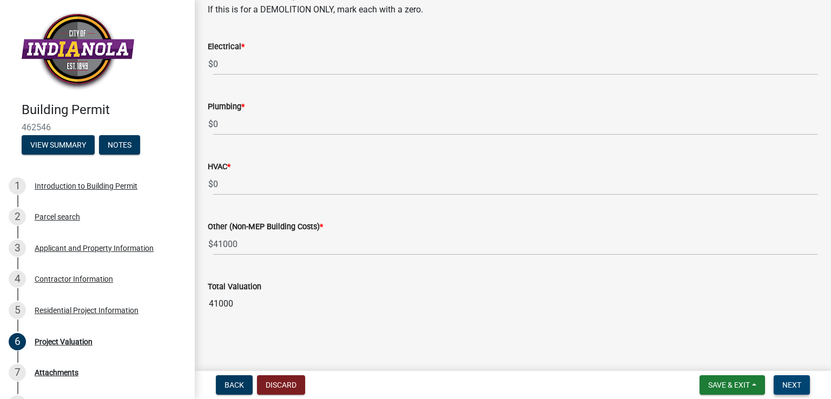
click at [790, 382] on span "Next" at bounding box center [792, 385] width 19 height 9
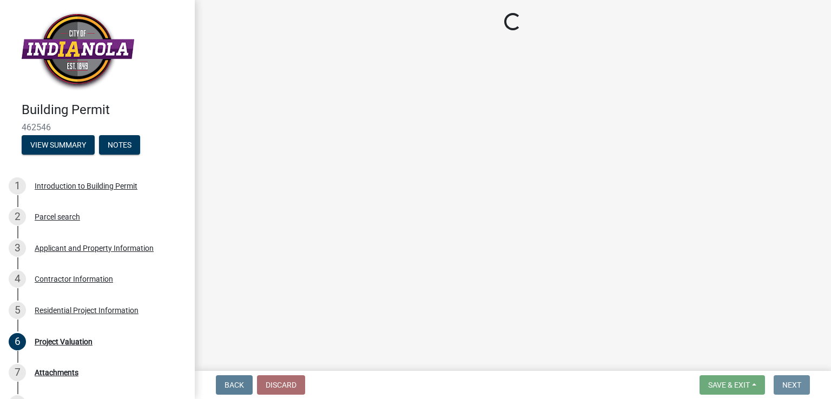
scroll to position [0, 0]
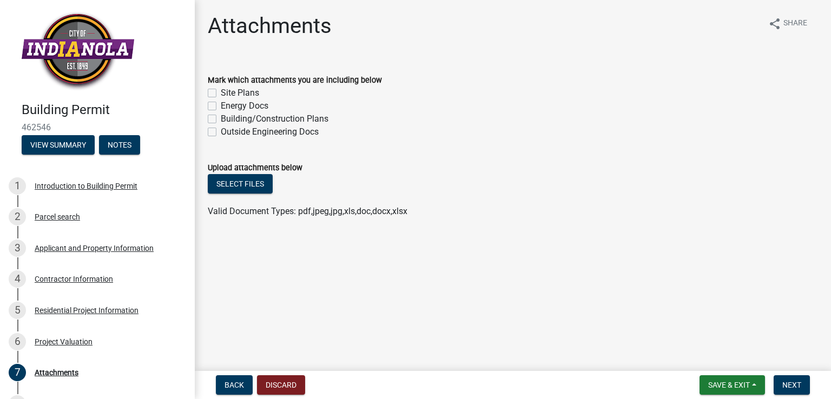
click at [233, 98] on label "Site Plans" at bounding box center [240, 93] width 38 height 13
click at [228, 94] on input "Site Plans" at bounding box center [224, 90] width 7 height 7
checkbox input "true"
checkbox input "false"
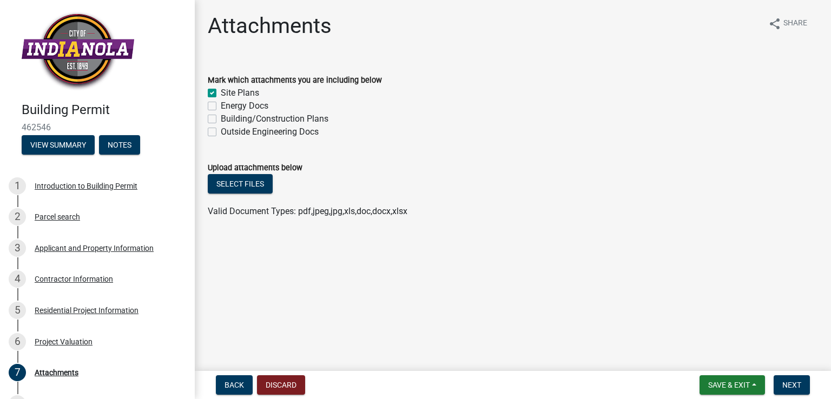
checkbox input "false"
click at [237, 183] on button "Select files" at bounding box center [240, 183] width 65 height 19
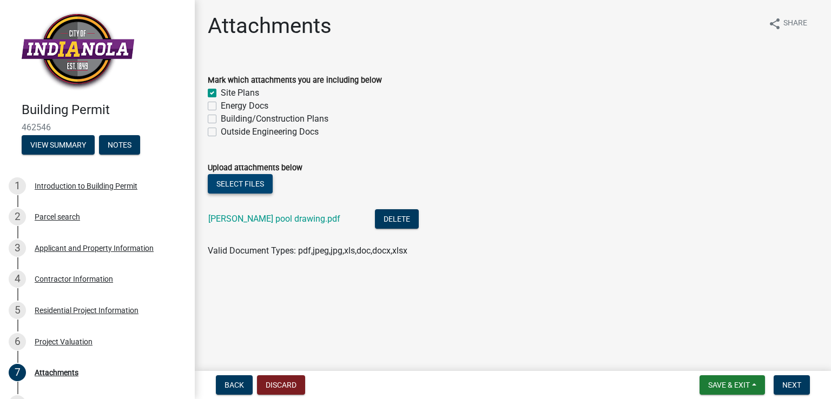
click at [244, 177] on button "Select files" at bounding box center [240, 183] width 65 height 19
click at [803, 383] on button "Next" at bounding box center [792, 385] width 36 height 19
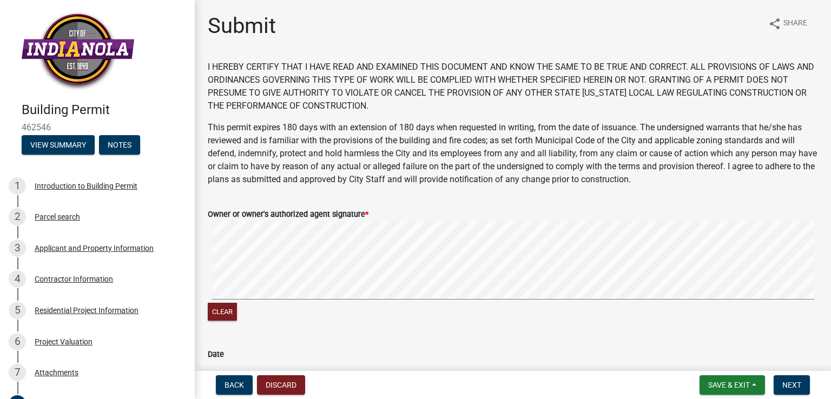
scroll to position [67, 0]
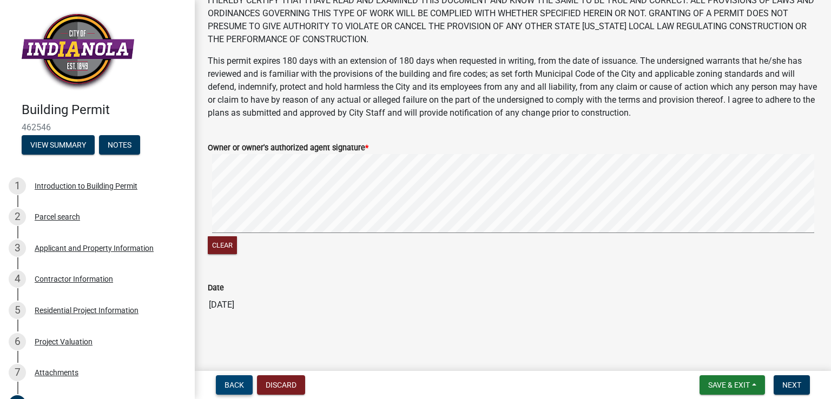
click at [240, 386] on span "Back" at bounding box center [234, 385] width 19 height 9
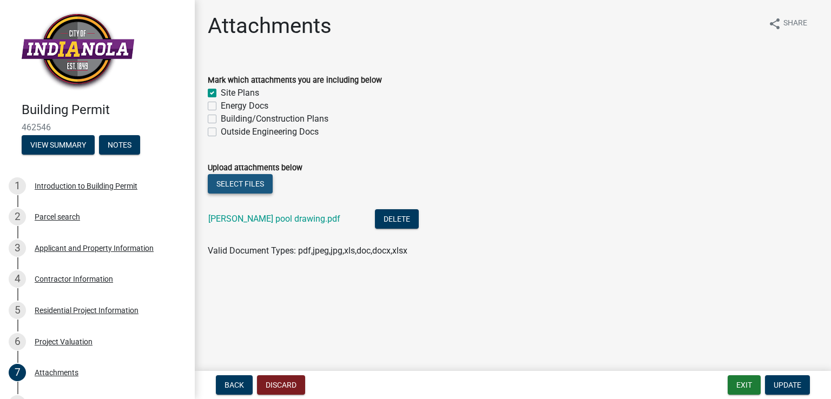
click at [233, 186] on button "Select files" at bounding box center [240, 183] width 65 height 19
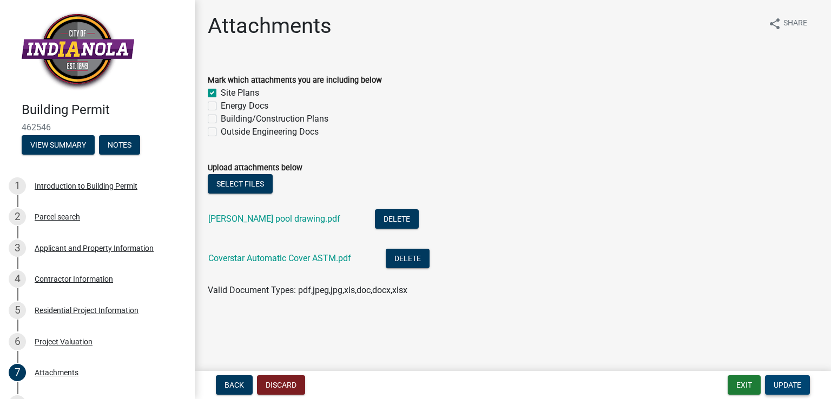
click at [806, 384] on button "Update" at bounding box center [787, 385] width 45 height 19
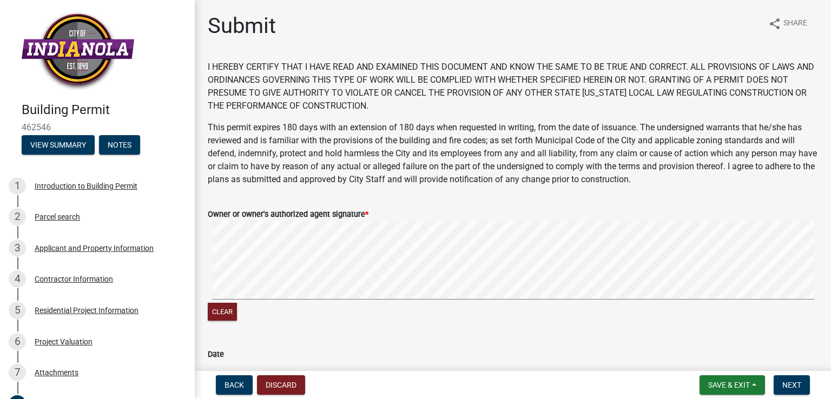
click at [368, 300] on signature-pad at bounding box center [513, 262] width 611 height 82
click at [385, 301] on signature-pad at bounding box center [513, 262] width 611 height 82
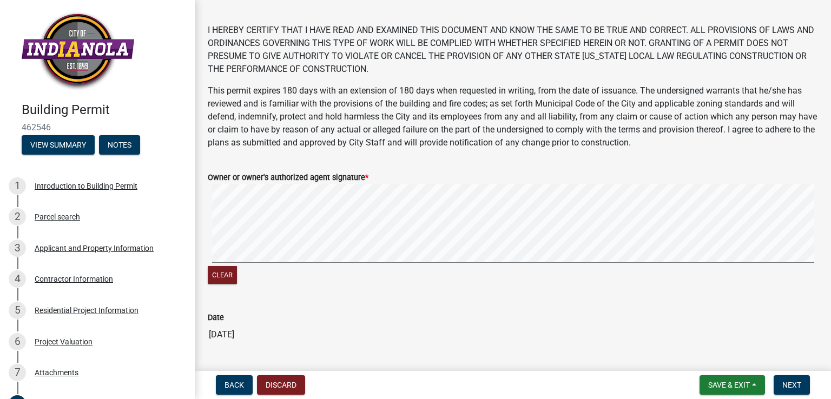
scroll to position [67, 0]
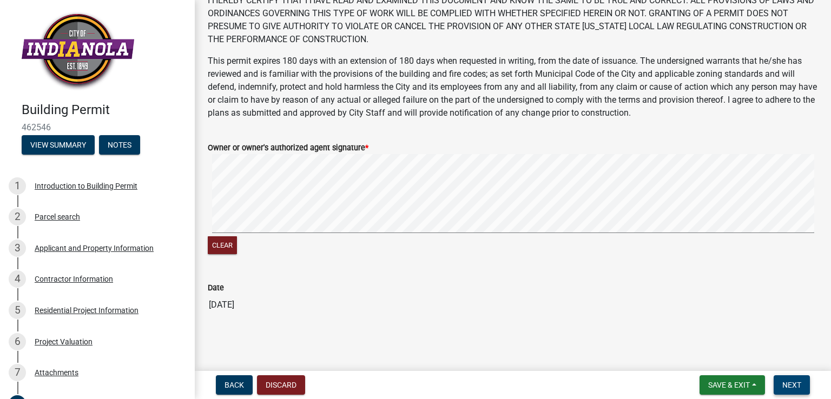
click at [790, 381] on span "Next" at bounding box center [792, 385] width 19 height 9
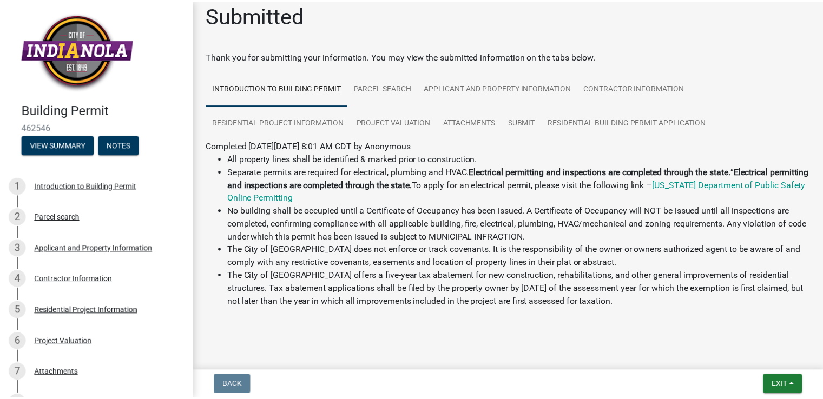
scroll to position [17, 0]
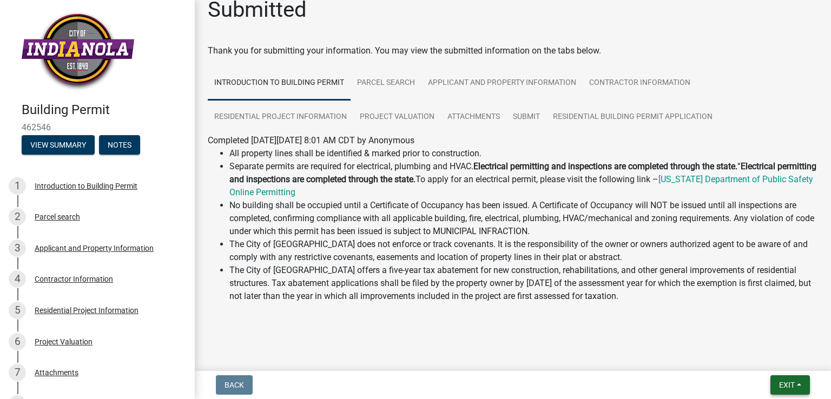
click at [791, 382] on span "Exit" at bounding box center [787, 385] width 16 height 9
click at [580, 355] on main "Submitted Thank you for submitting your information. You may view the submitted…" at bounding box center [513, 183] width 637 height 367
click at [789, 384] on span "Exit" at bounding box center [787, 385] width 16 height 9
click at [745, 359] on button "Save & Exit" at bounding box center [767, 357] width 87 height 26
